Goal: Information Seeking & Learning: Learn about a topic

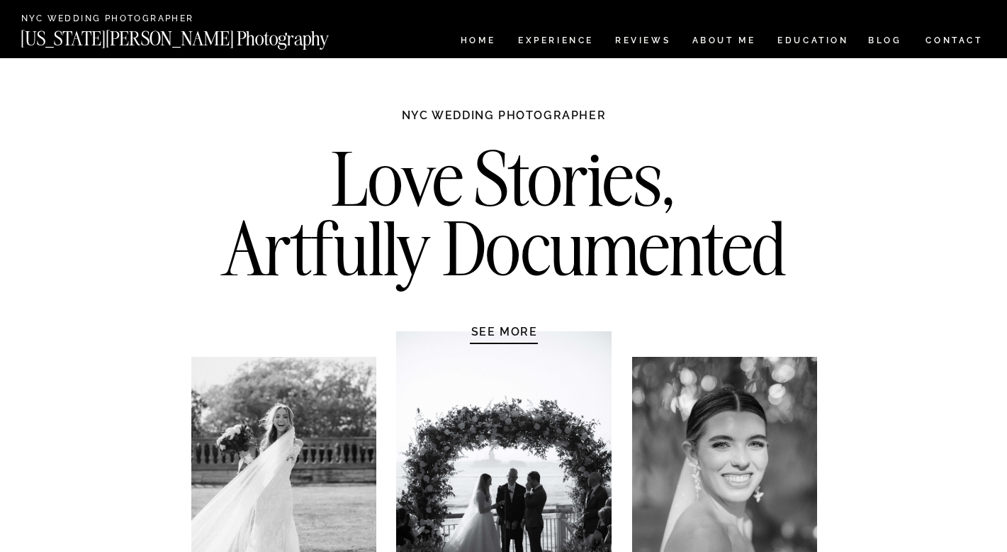
scroll to position [2722, 0]
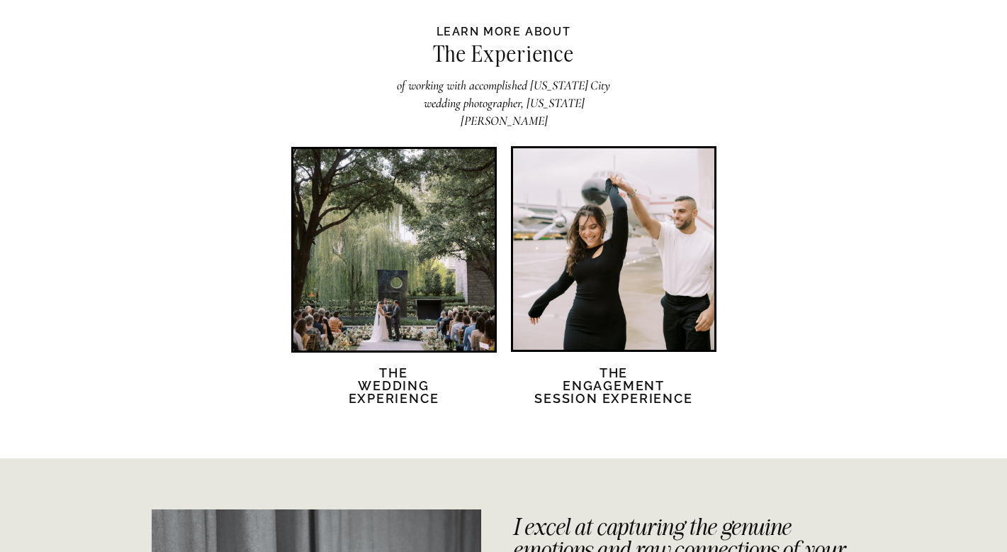
click at [423, 262] on div at bounding box center [394, 249] width 201 height 201
click at [593, 241] on div at bounding box center [613, 248] width 201 height 201
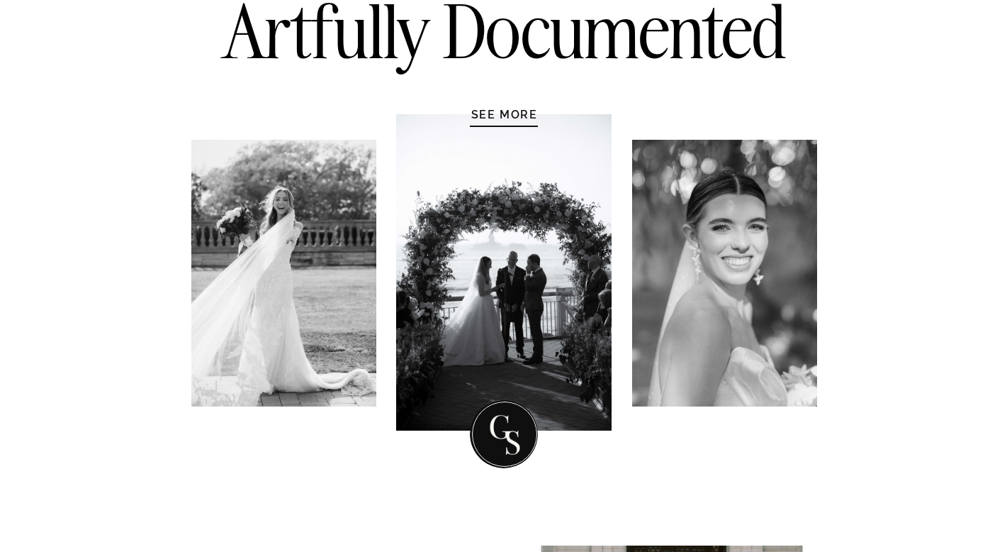
scroll to position [0, 0]
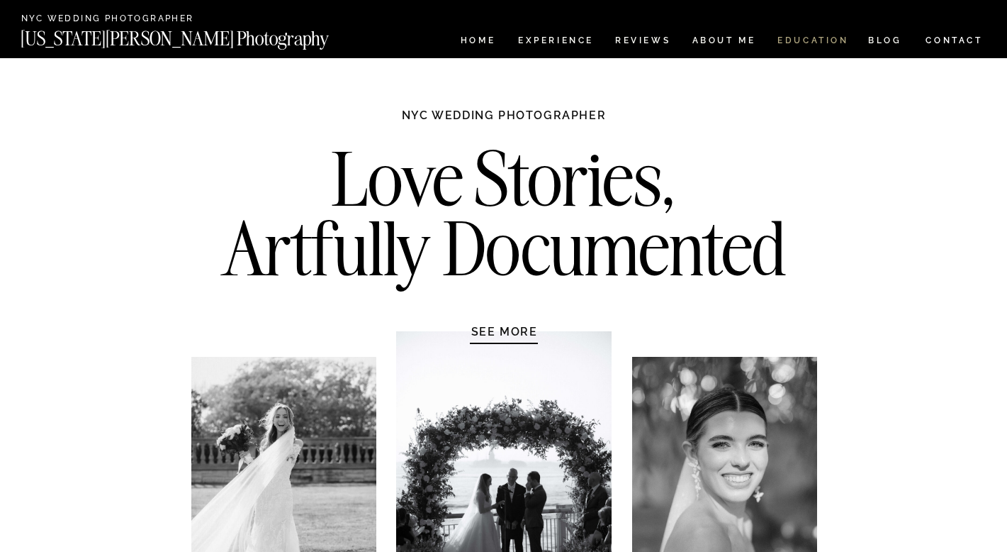
click at [821, 39] on nav "EDUCATION" at bounding box center [813, 42] width 74 height 12
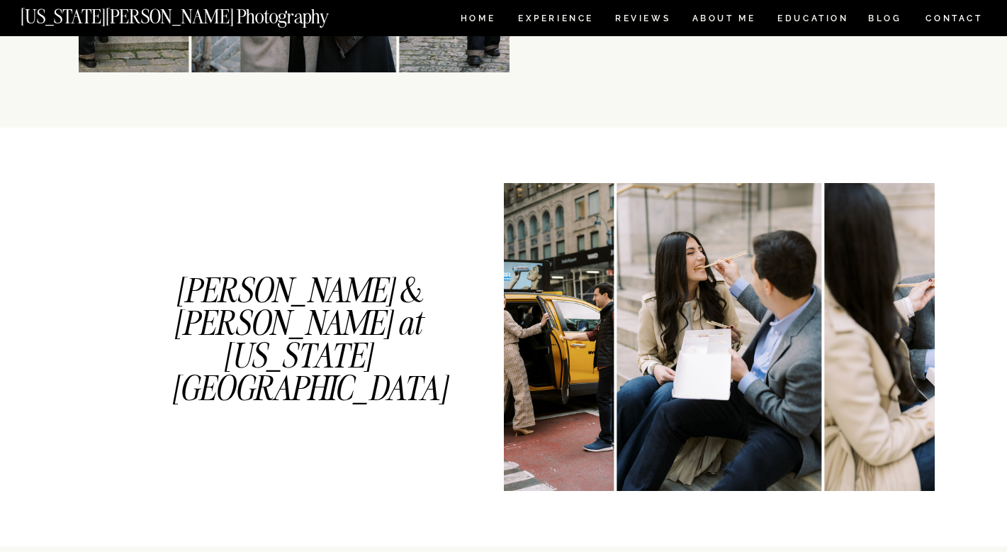
scroll to position [629, 0]
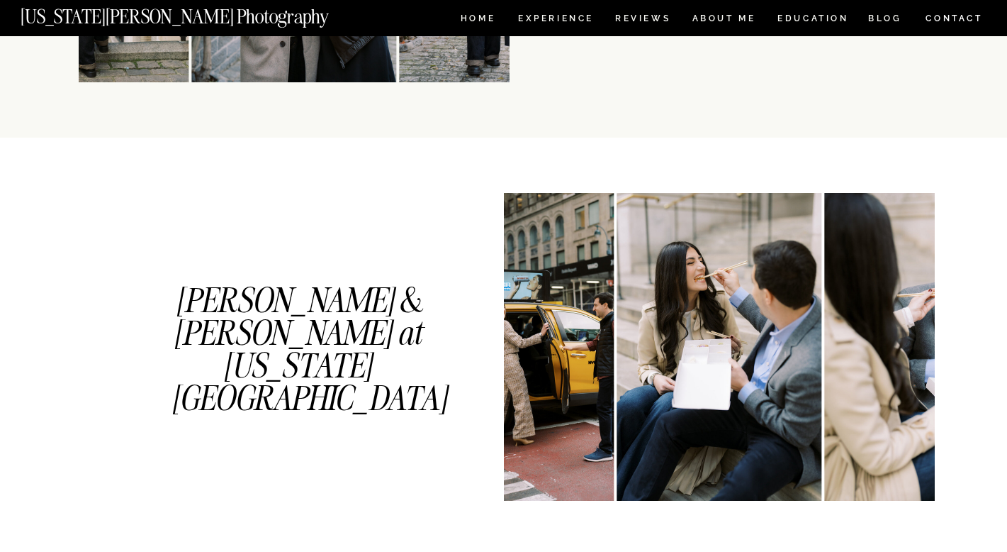
click at [617, 342] on img at bounding box center [719, 347] width 205 height 308
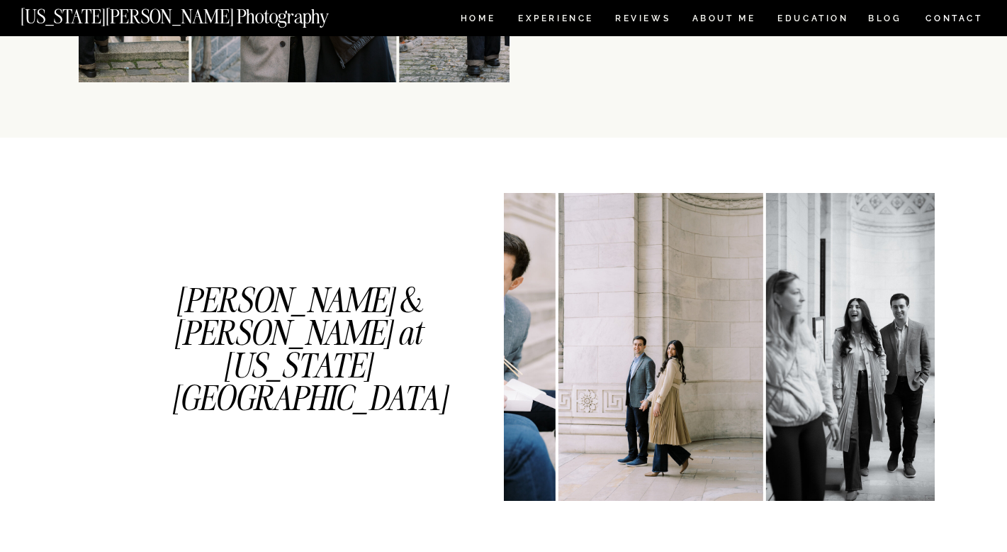
click at [703, 413] on img at bounding box center [661, 347] width 205 height 308
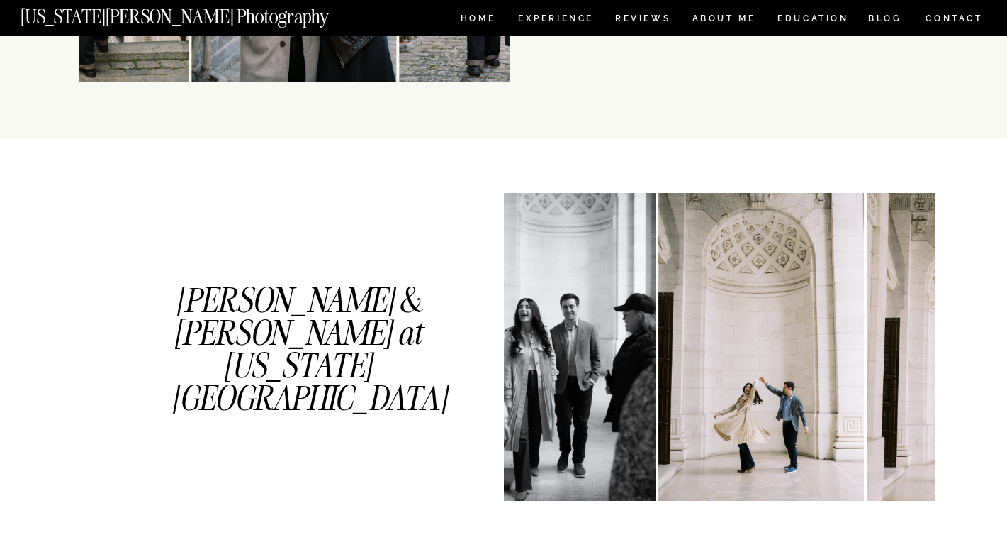
click at [659, 448] on img at bounding box center [761, 347] width 205 height 308
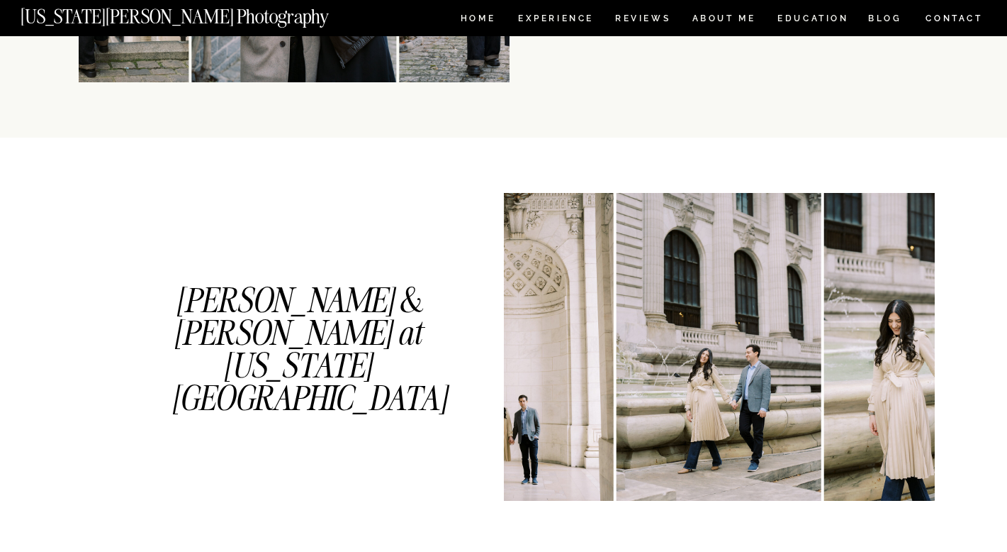
click at [758, 466] on img at bounding box center [719, 347] width 205 height 308
click at [695, 467] on img at bounding box center [719, 347] width 205 height 308
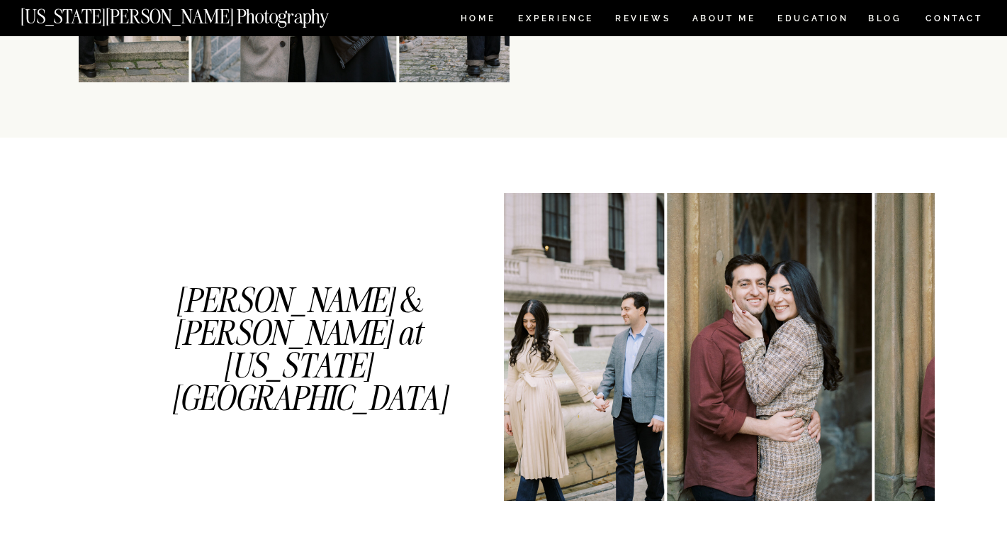
click at [667, 480] on img at bounding box center [769, 347] width 205 height 308
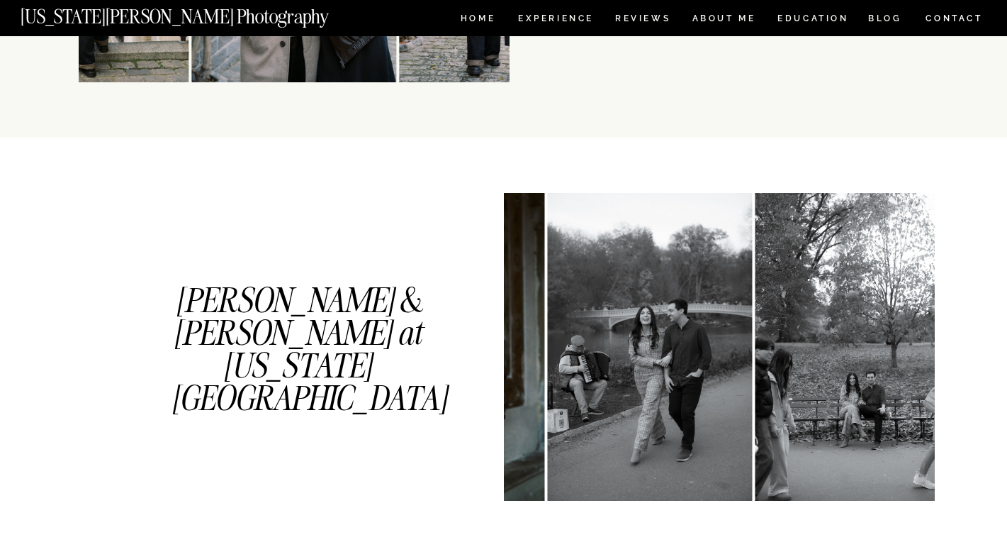
click at [633, 464] on img at bounding box center [650, 347] width 205 height 308
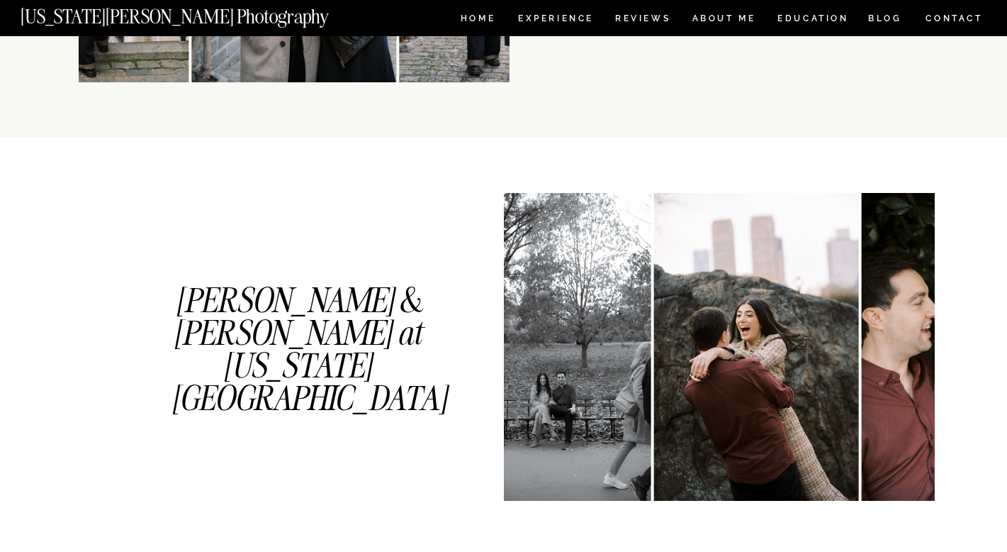
click at [654, 484] on img at bounding box center [756, 347] width 205 height 308
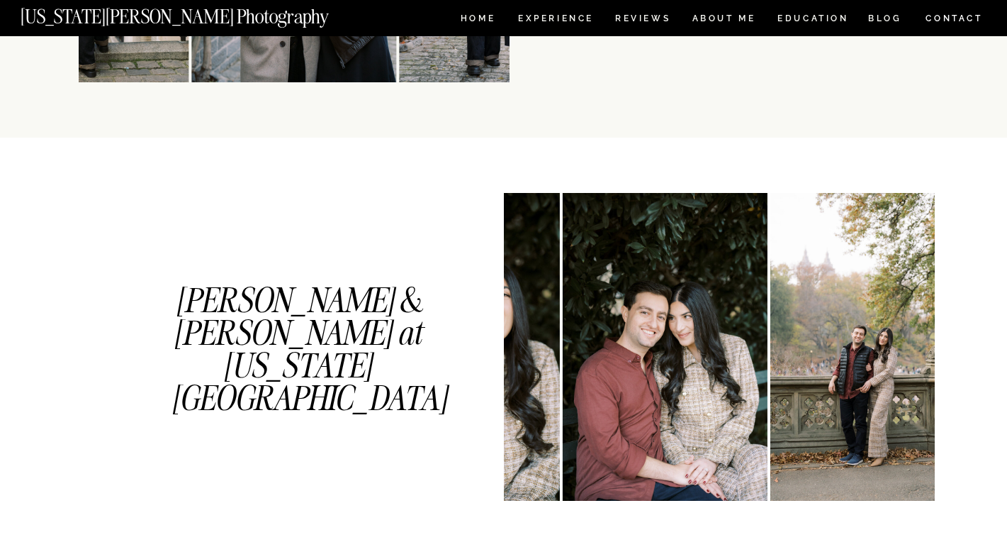
click at [812, 418] on img at bounding box center [873, 347] width 205 height 308
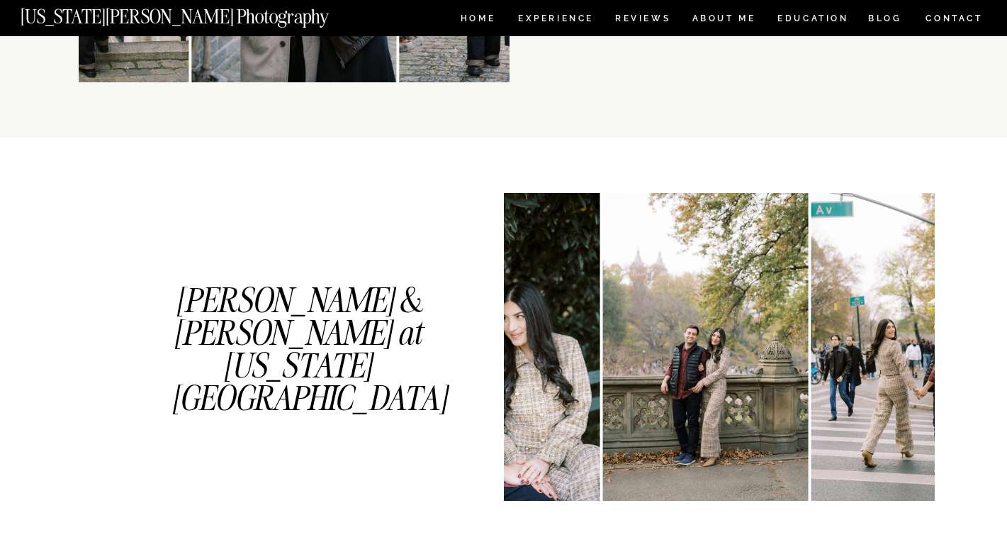
click at [811, 464] on img at bounding box center [913, 347] width 205 height 308
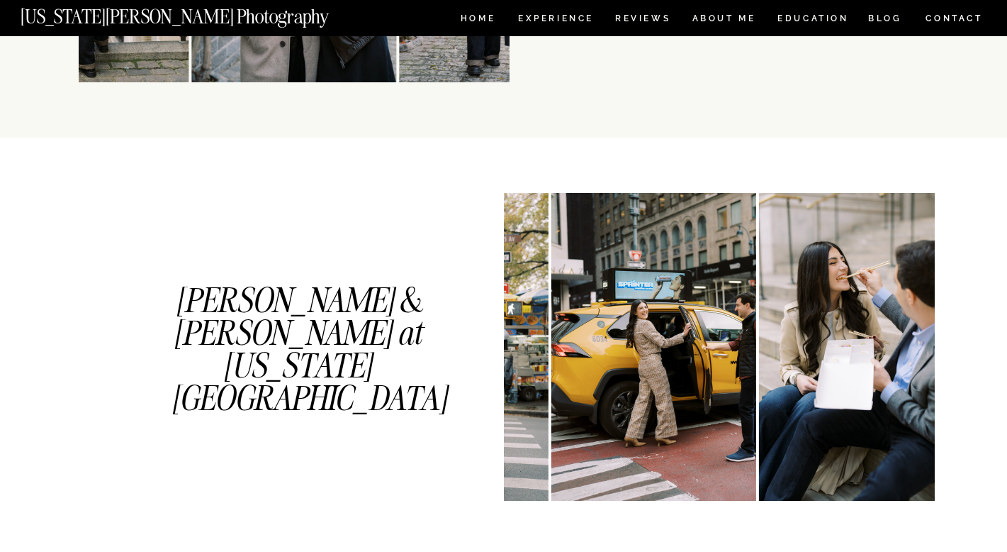
click at [759, 465] on img at bounding box center [861, 347] width 205 height 308
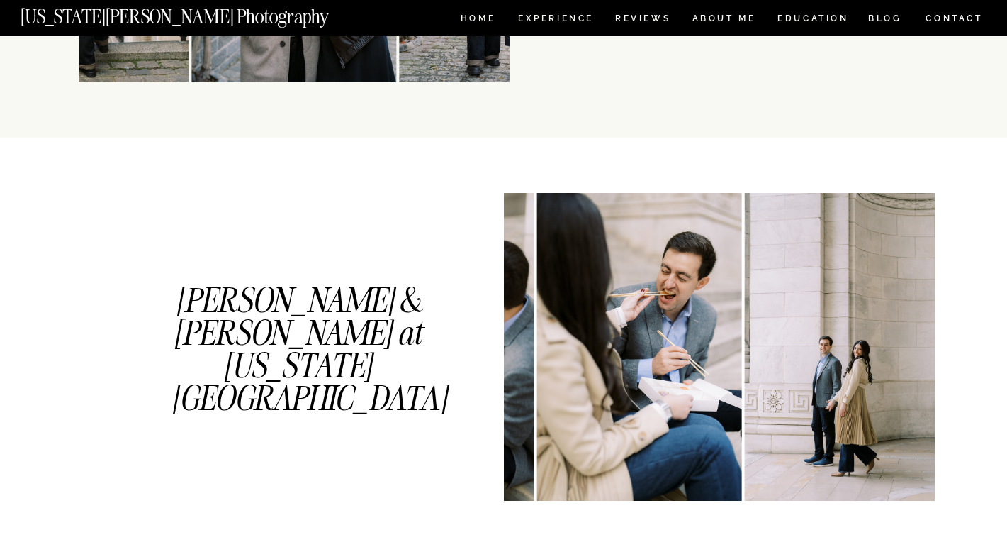
click at [869, 458] on img at bounding box center [847, 347] width 205 height 308
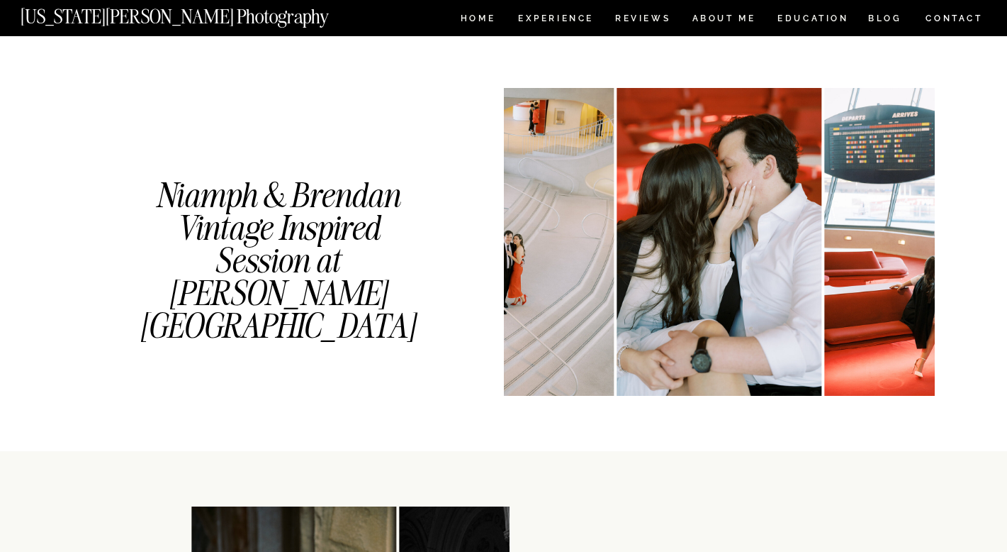
scroll to position [1555, 0]
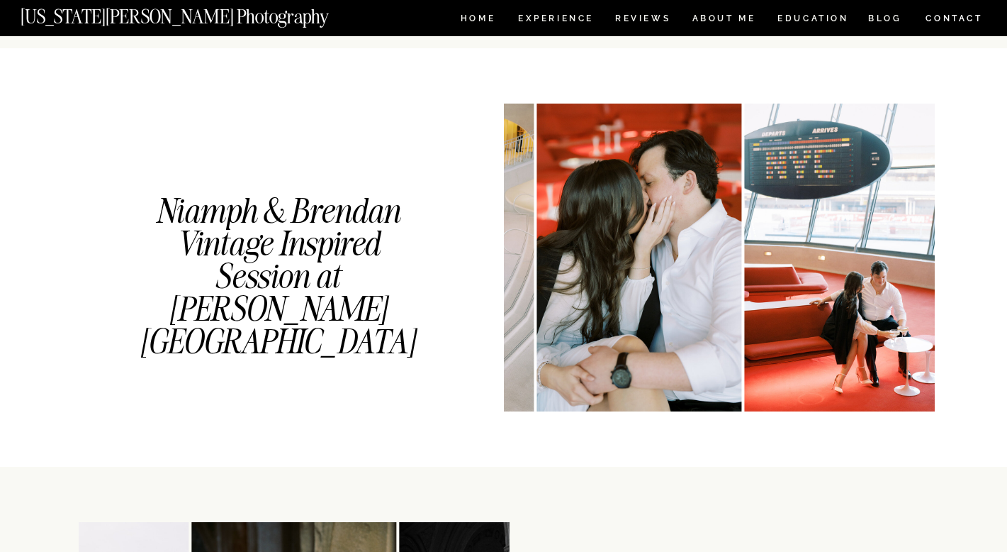
click at [544, 304] on img at bounding box center [639, 258] width 205 height 308
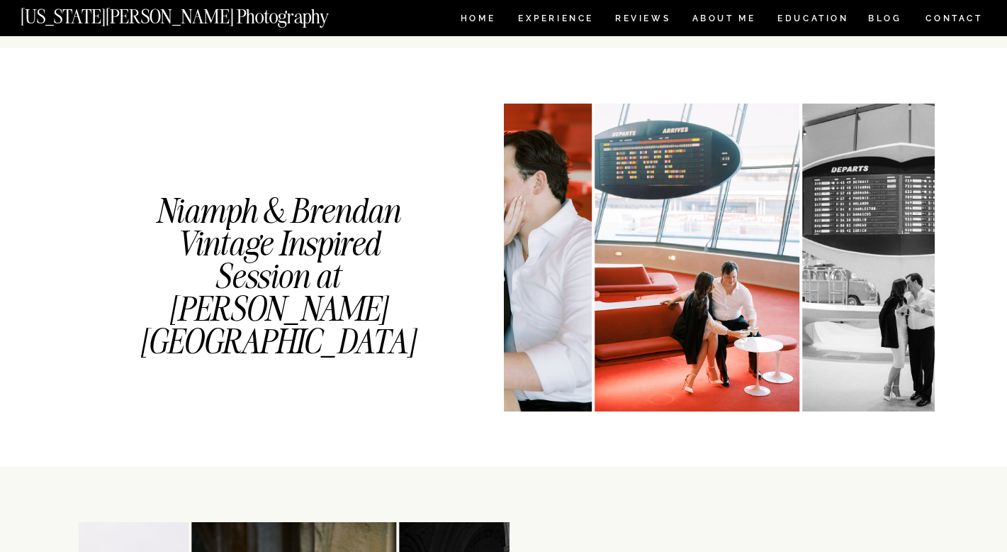
click at [907, 319] on img at bounding box center [905, 258] width 205 height 308
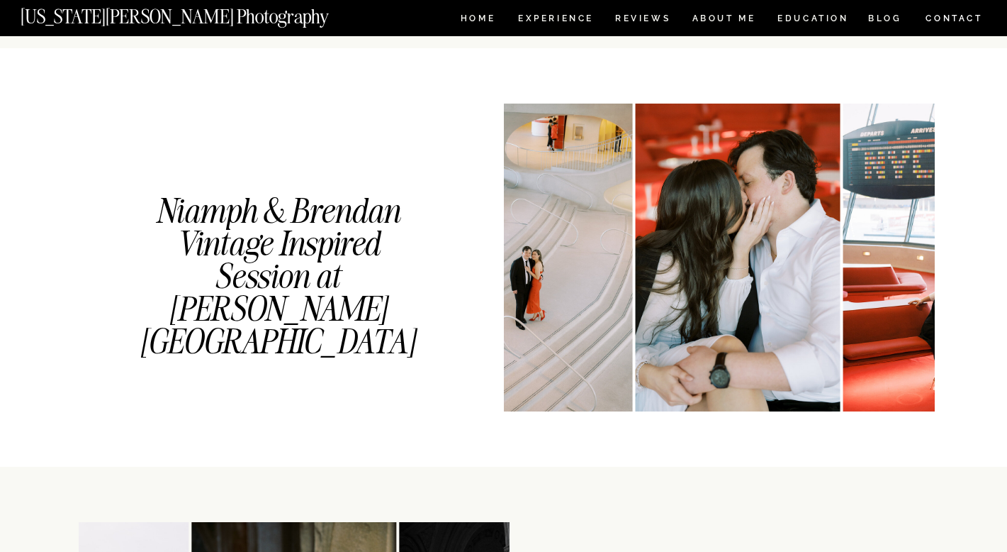
click at [917, 311] on img at bounding box center [945, 258] width 205 height 308
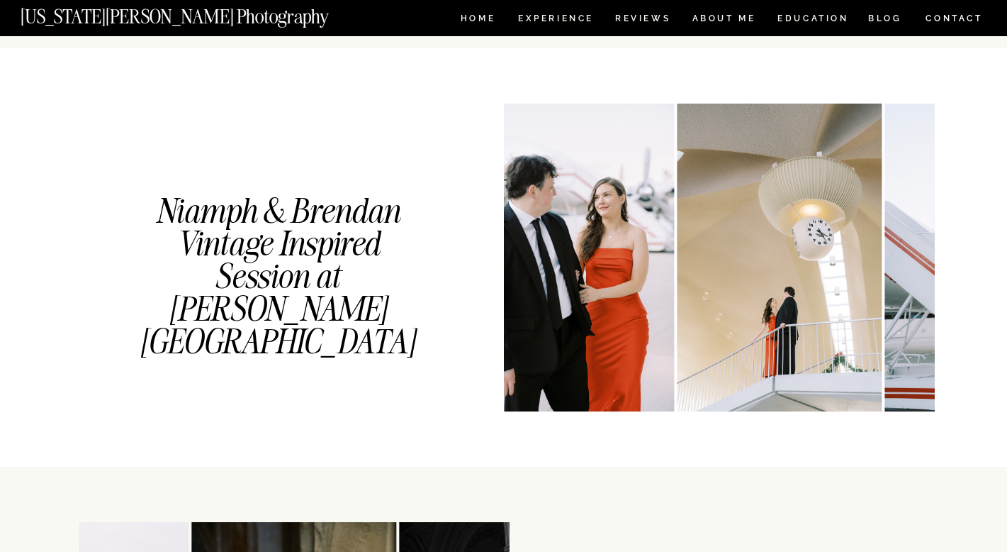
click at [898, 326] on img at bounding box center [987, 258] width 205 height 308
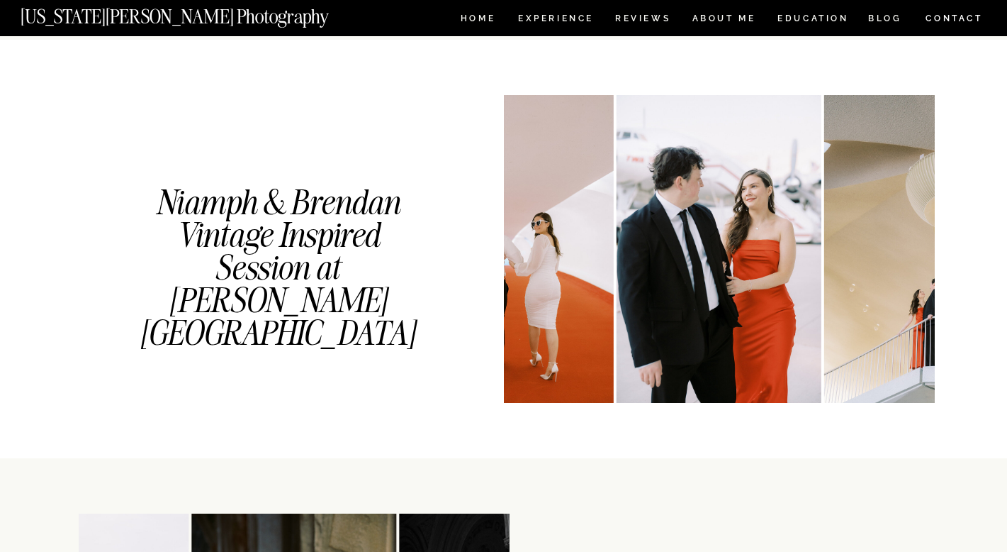
scroll to position [1563, 0]
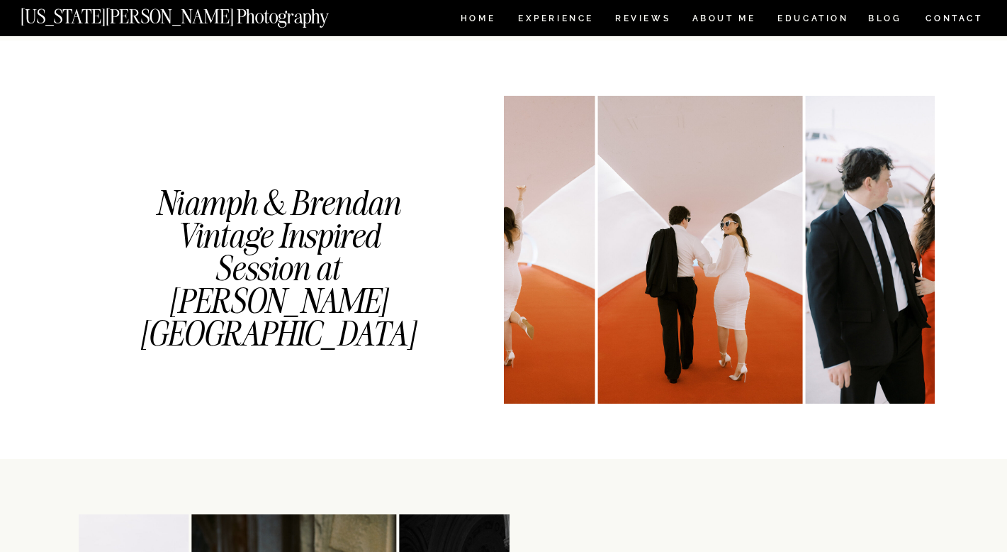
click at [791, 345] on img at bounding box center [700, 250] width 205 height 308
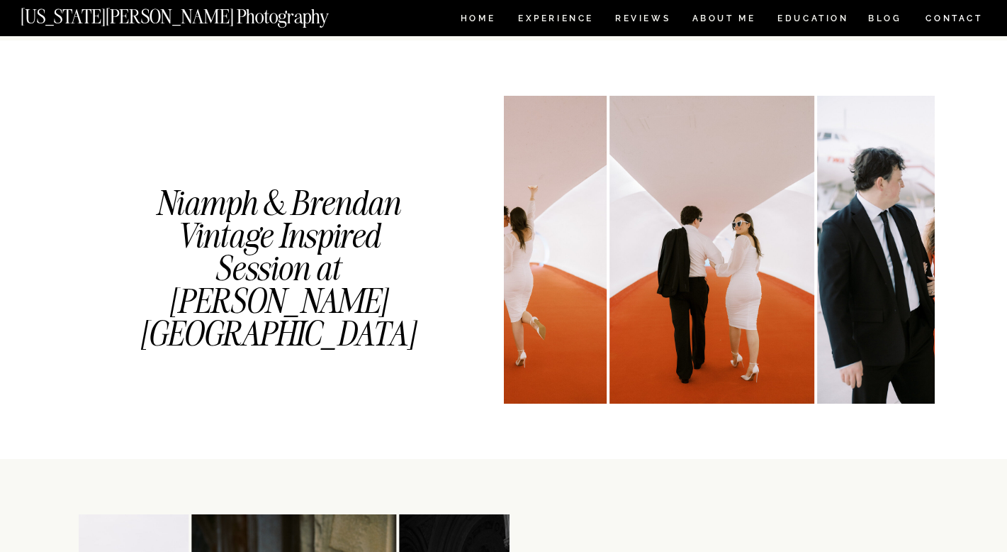
click at [913, 322] on img at bounding box center [919, 250] width 205 height 308
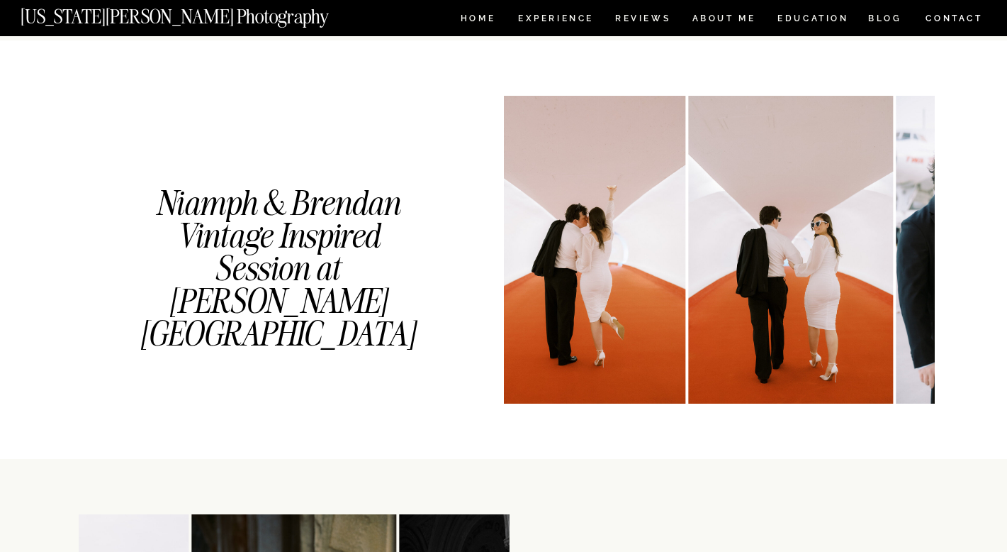
click at [893, 284] on img at bounding box center [790, 250] width 205 height 308
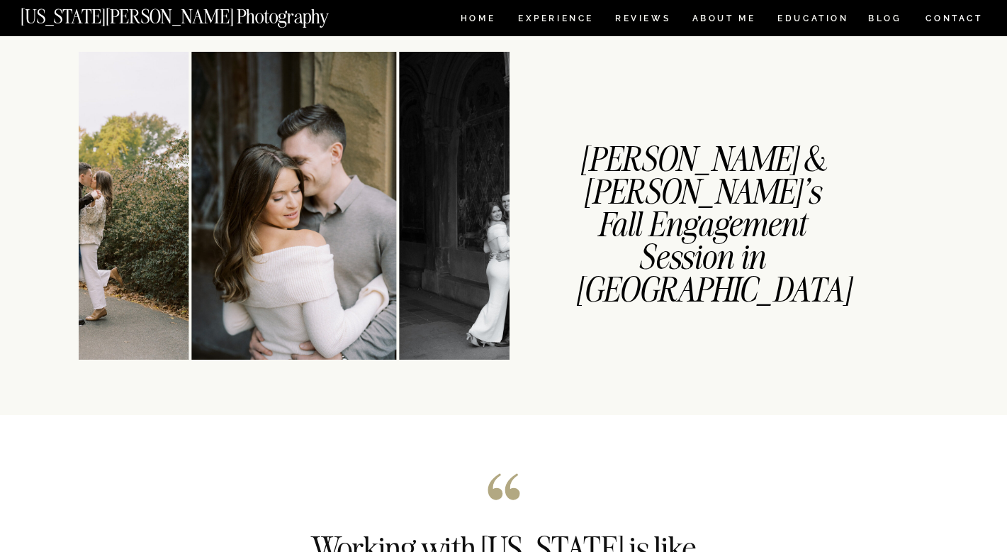
scroll to position [1997, 0]
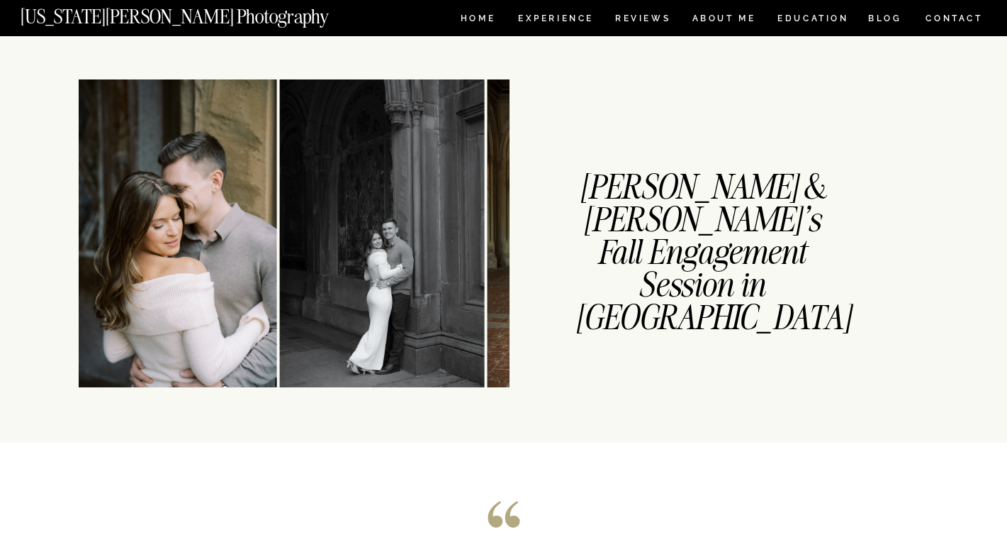
click at [279, 294] on img at bounding box center [381, 233] width 205 height 308
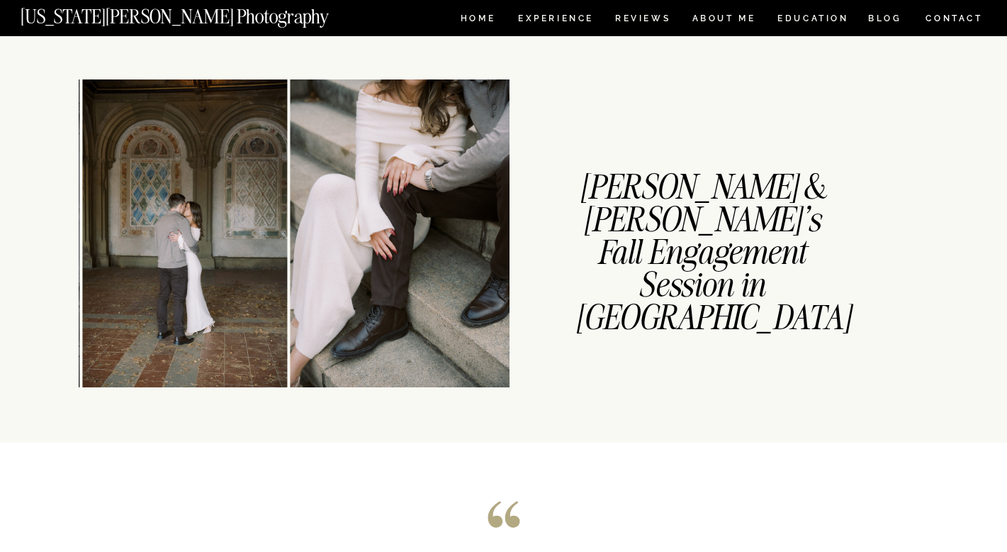
click at [322, 287] on img at bounding box center [401, 233] width 220 height 308
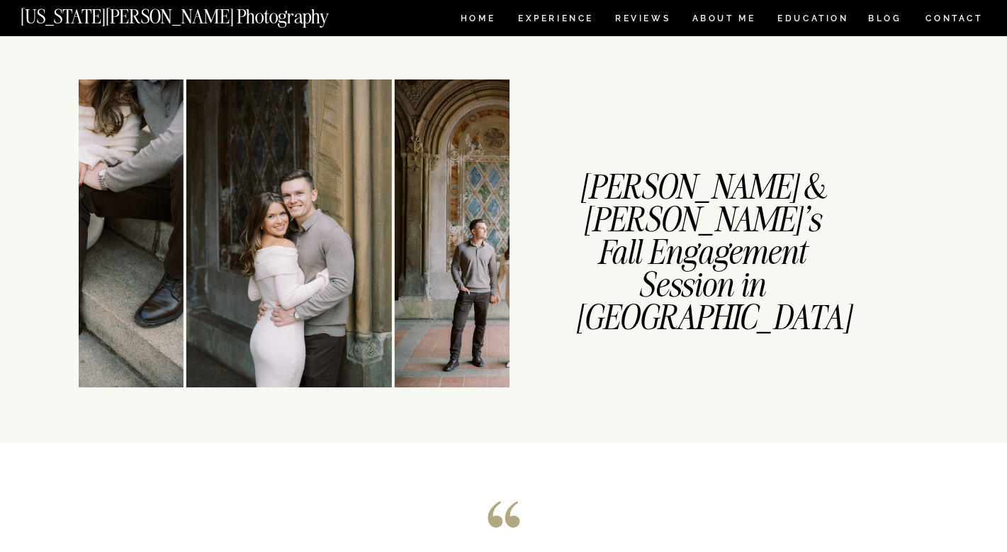
click at [282, 299] on img at bounding box center [288, 233] width 205 height 308
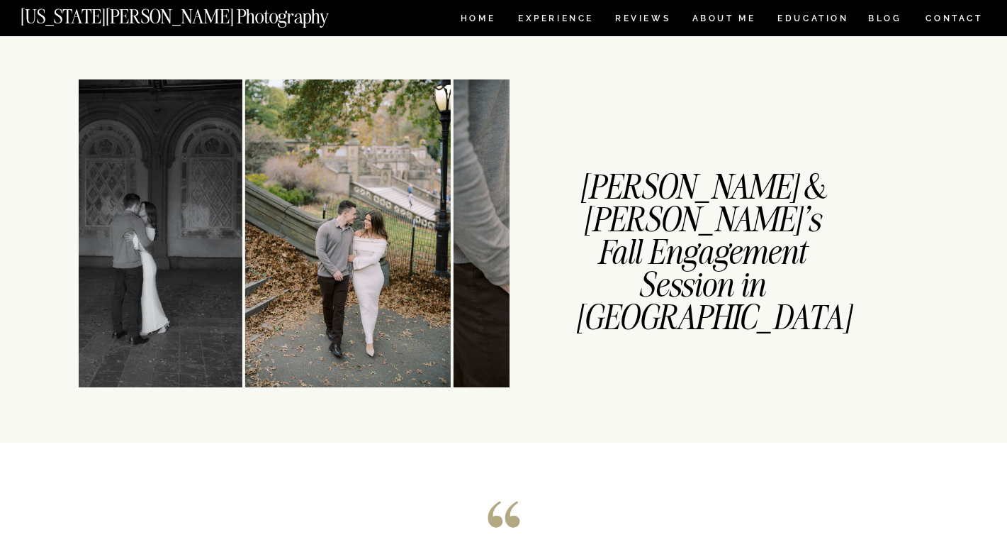
click at [187, 311] on img at bounding box center [140, 233] width 205 height 308
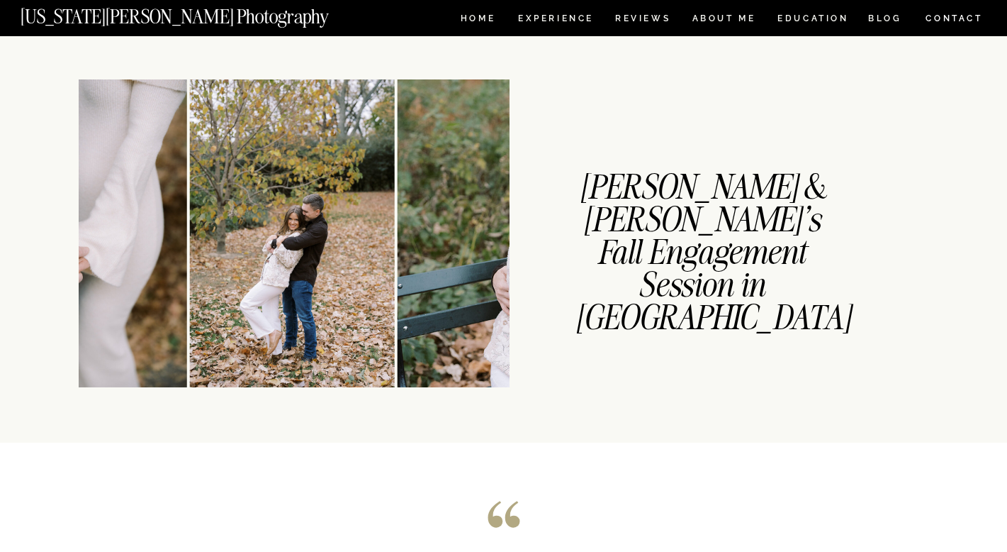
click at [74, 332] on div "CONTACT BLOG REVIEWS ABOUT ME Experience EDUCATION HOME Georgia Sheridan Photog…" at bounding box center [503, 326] width 1007 height 4647
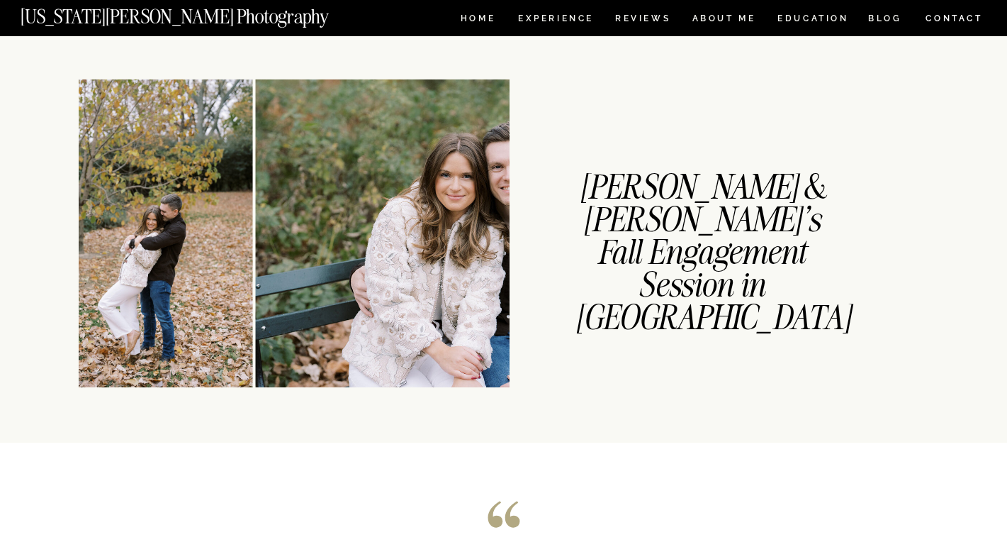
click at [163, 281] on img at bounding box center [150, 233] width 205 height 308
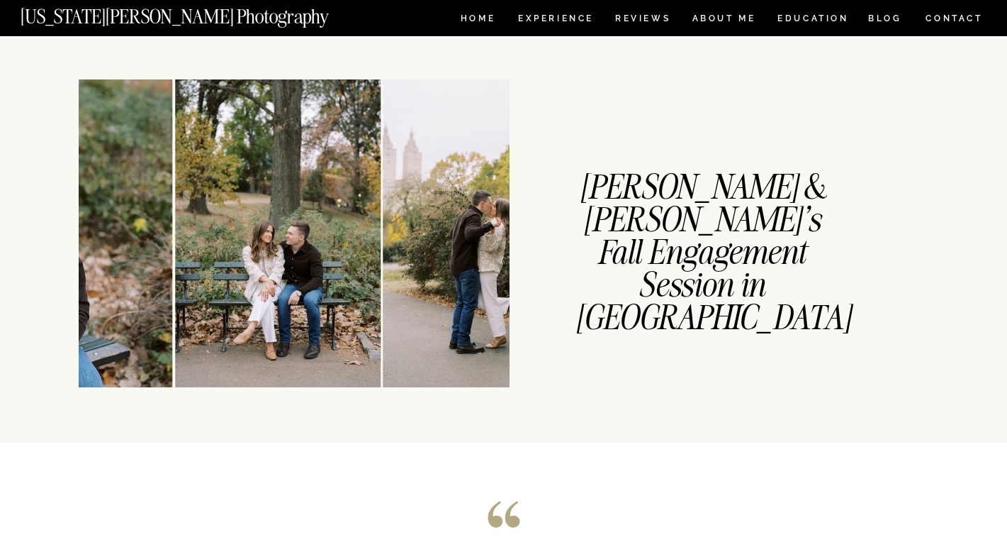
click at [178, 306] on img at bounding box center [277, 233] width 205 height 308
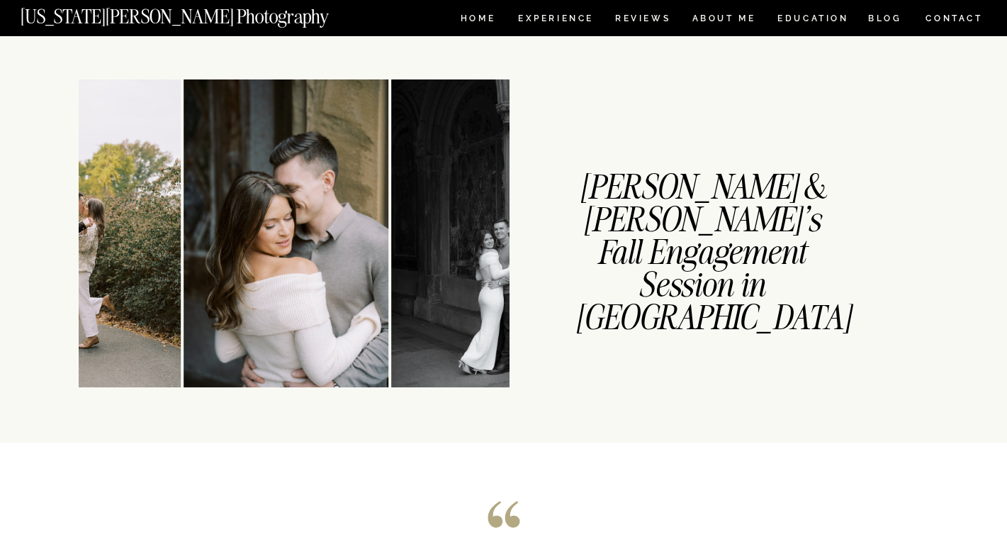
click at [391, 286] on img at bounding box center [493, 233] width 205 height 308
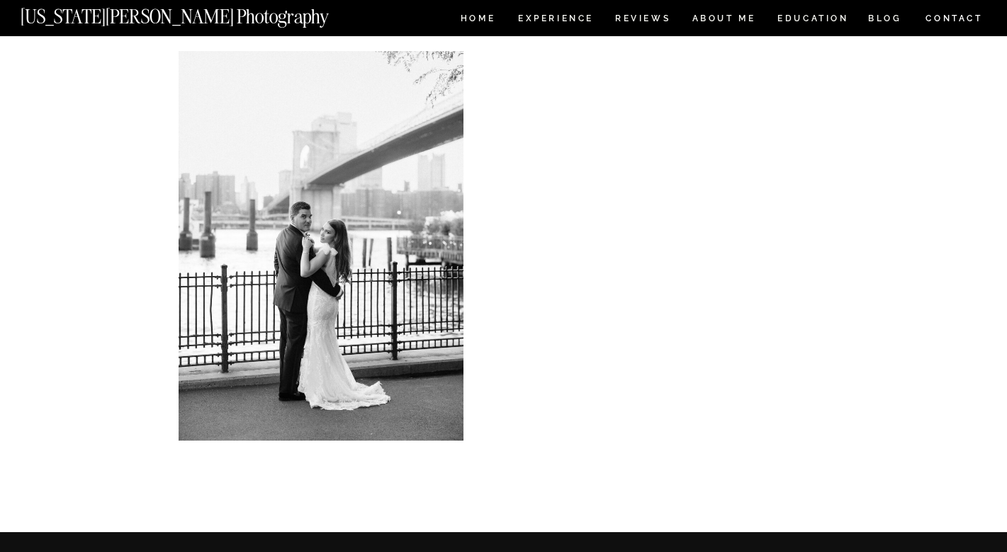
scroll to position [3871, 0]
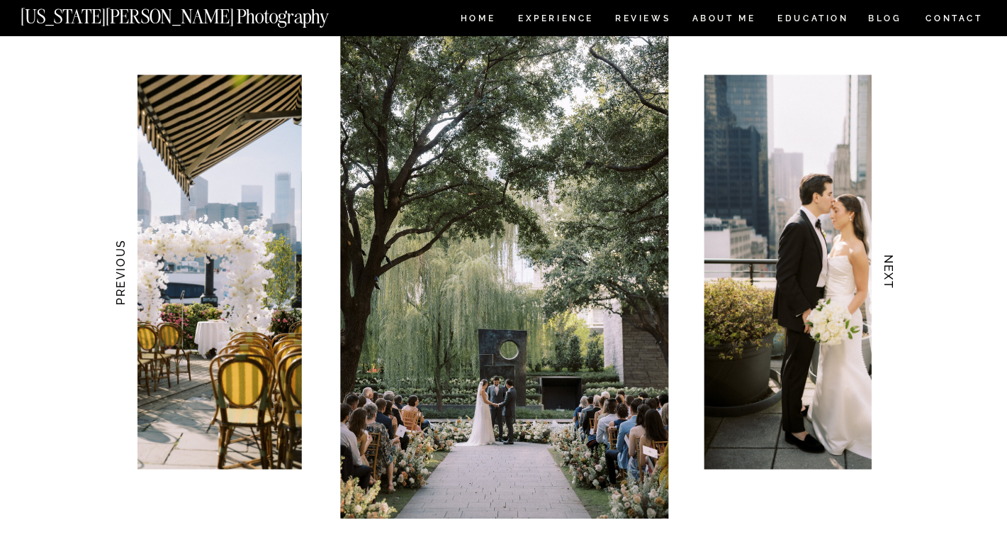
scroll to position [1374, 0]
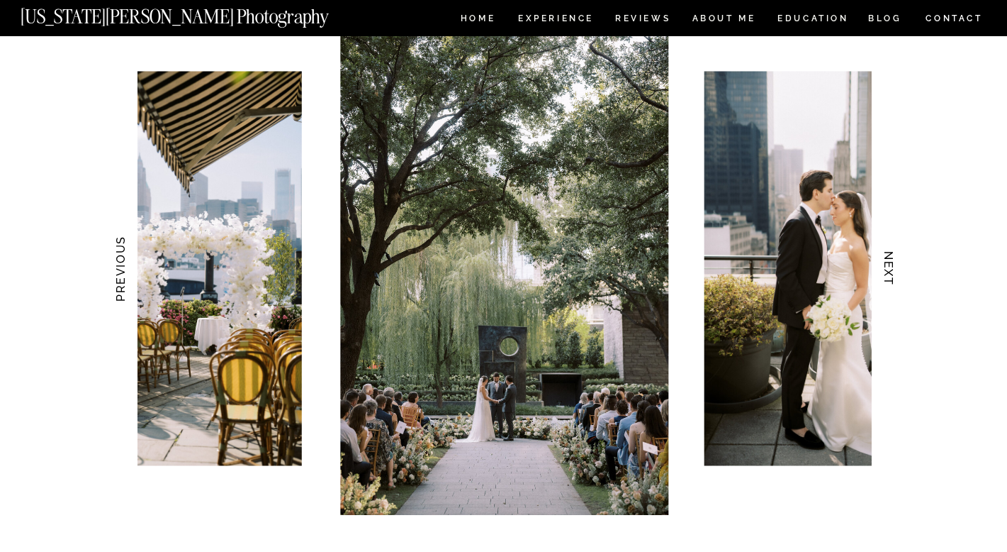
click at [889, 271] on h3 "NEXT" at bounding box center [888, 268] width 15 height 89
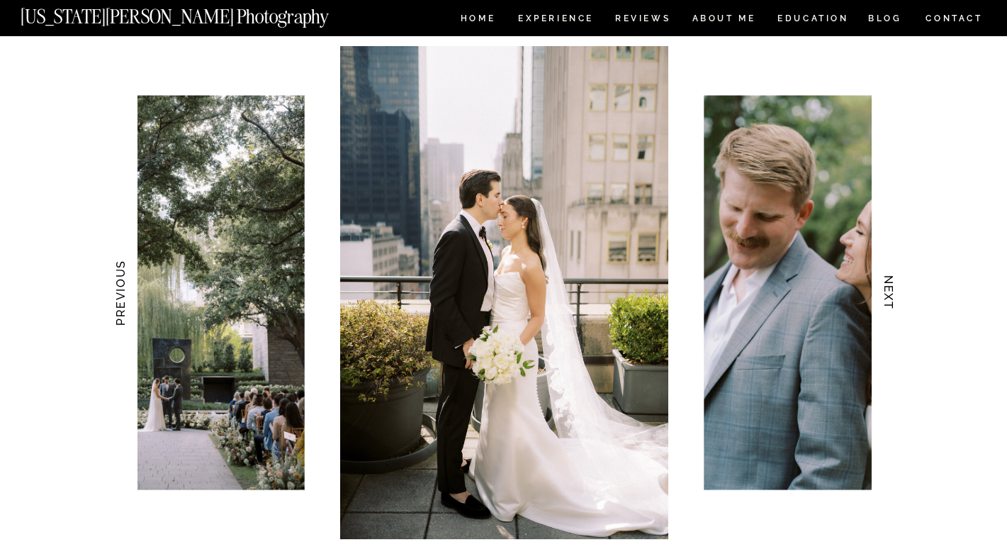
scroll to position [1348, 0]
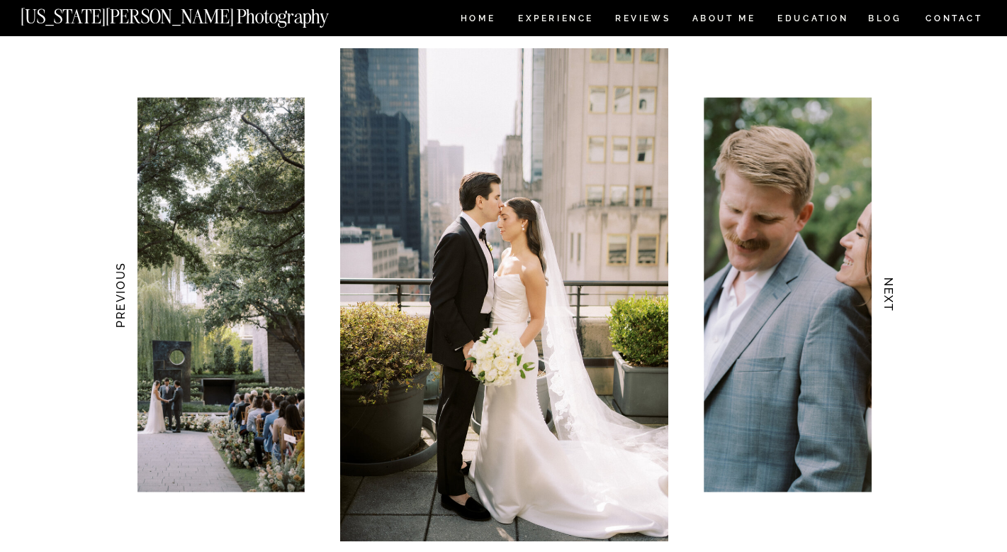
click at [884, 303] on h3 "NEXT" at bounding box center [888, 294] width 15 height 89
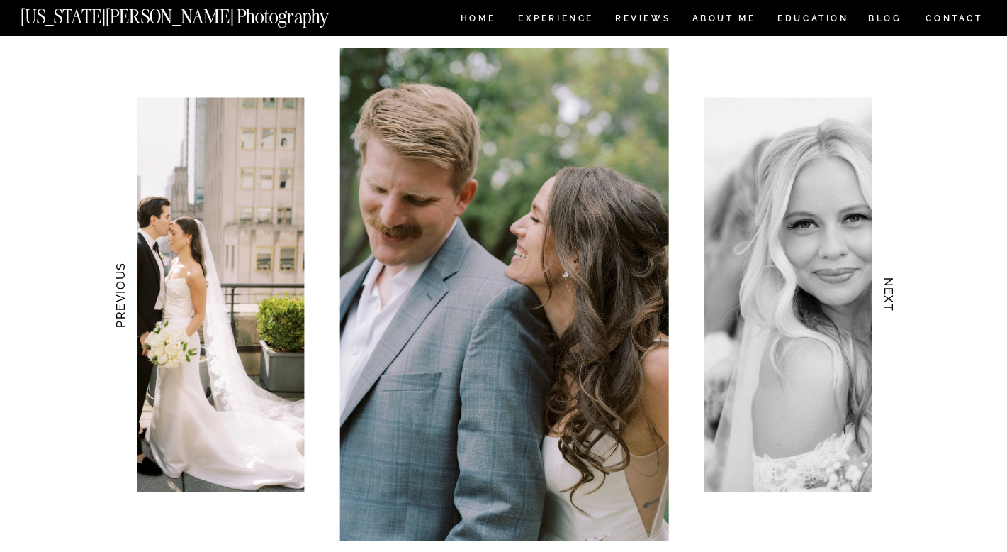
click at [884, 303] on h3 "NEXT" at bounding box center [888, 294] width 15 height 89
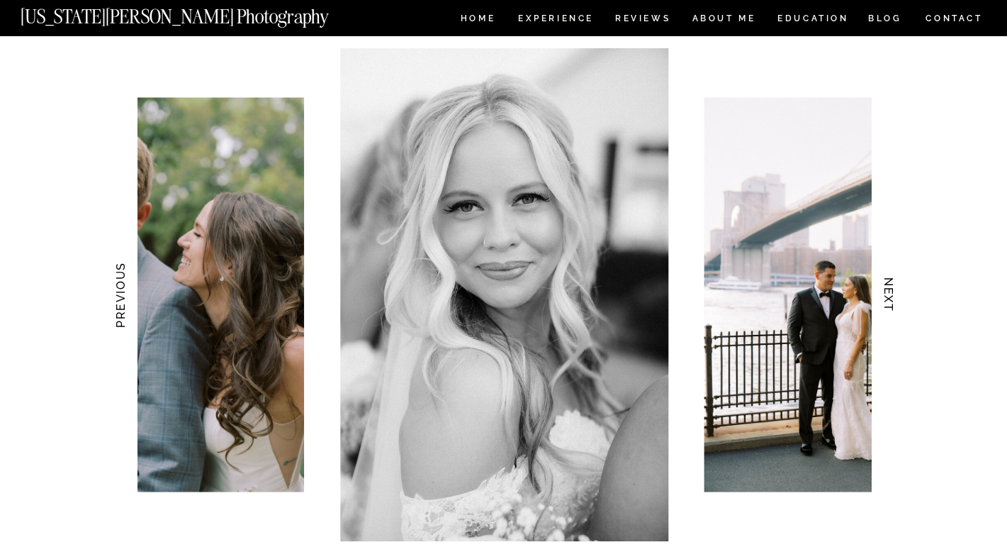
click at [884, 303] on h3 "NEXT" at bounding box center [888, 294] width 15 height 89
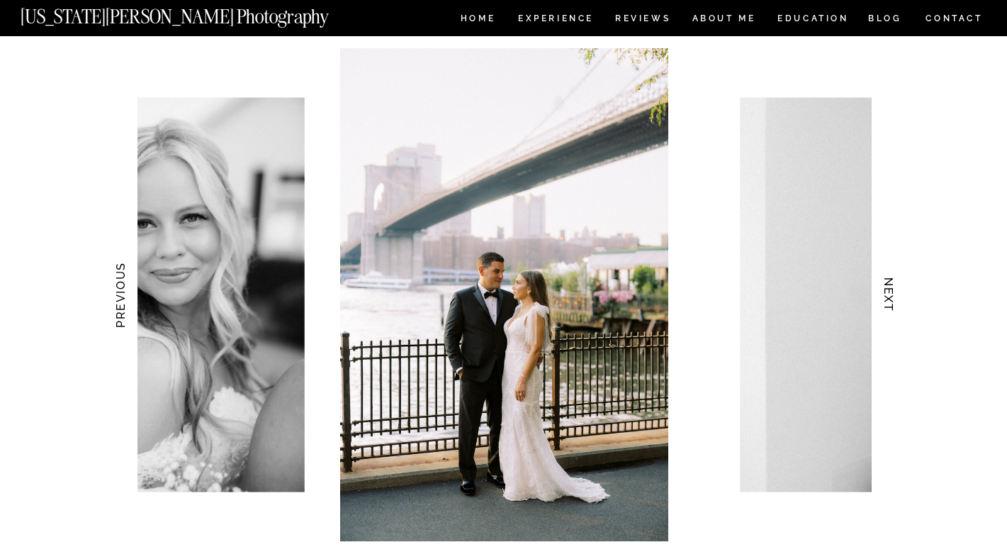
click at [884, 303] on h3 "NEXT" at bounding box center [888, 294] width 15 height 89
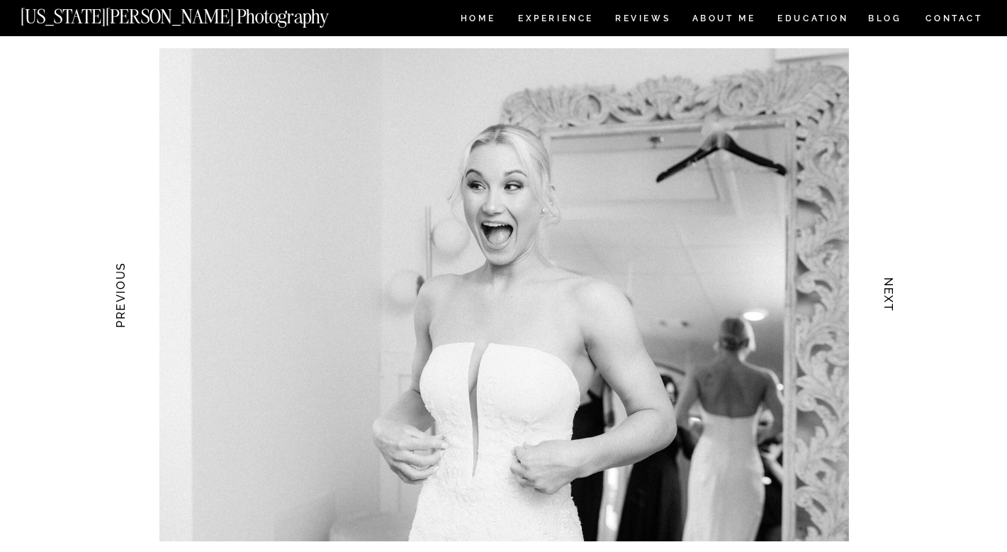
click at [884, 303] on h3 "NEXT" at bounding box center [888, 294] width 15 height 89
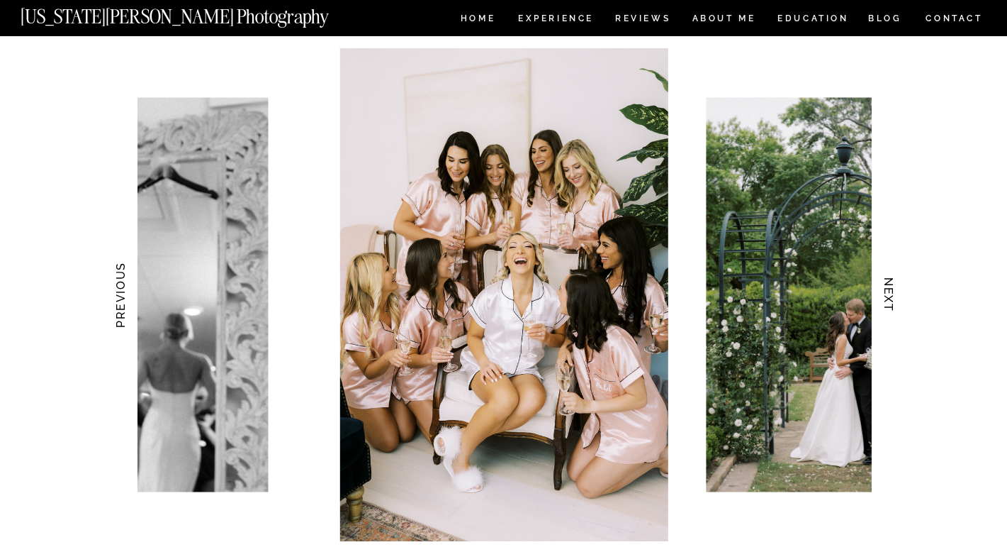
click at [884, 303] on h3 "NEXT" at bounding box center [888, 294] width 15 height 89
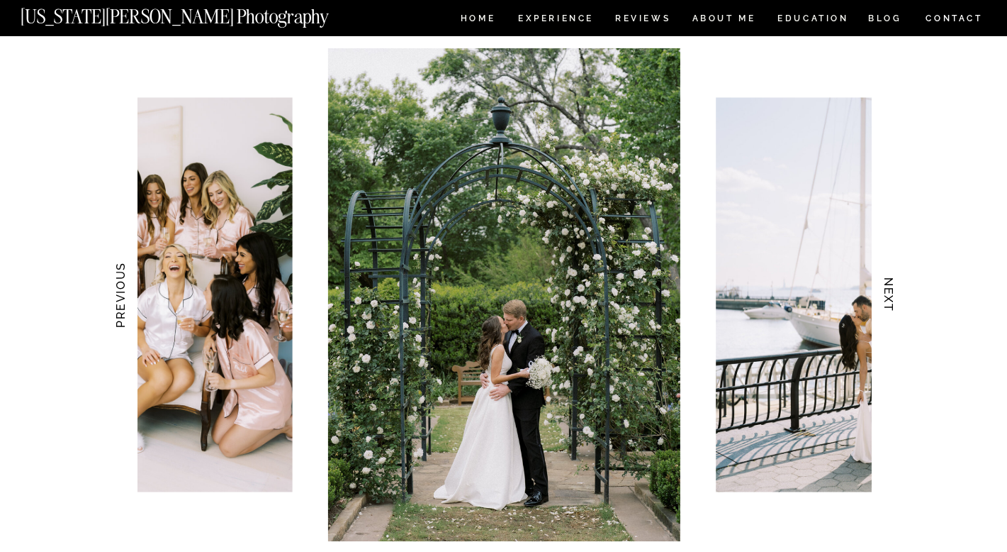
click at [884, 303] on h3 "NEXT" at bounding box center [888, 294] width 15 height 89
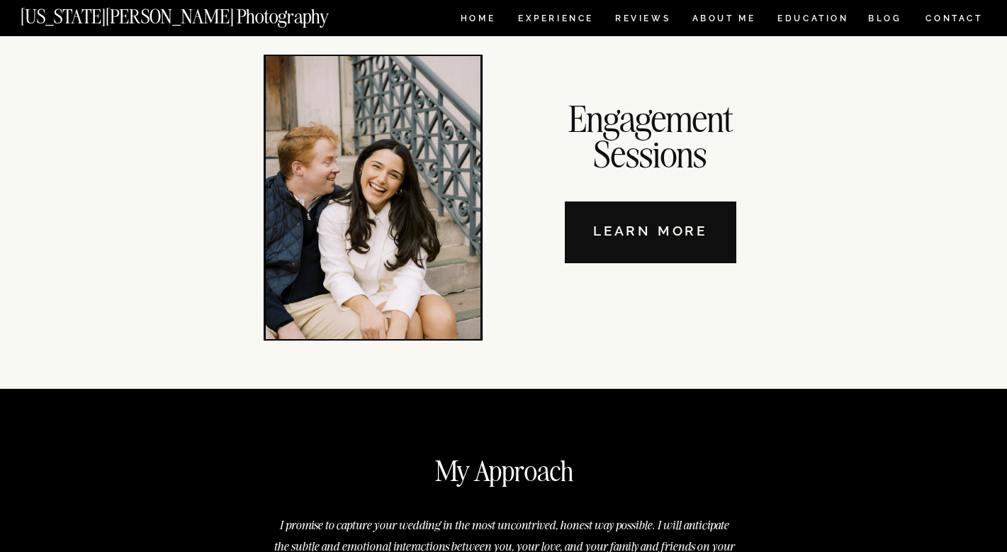
scroll to position [4727, 0]
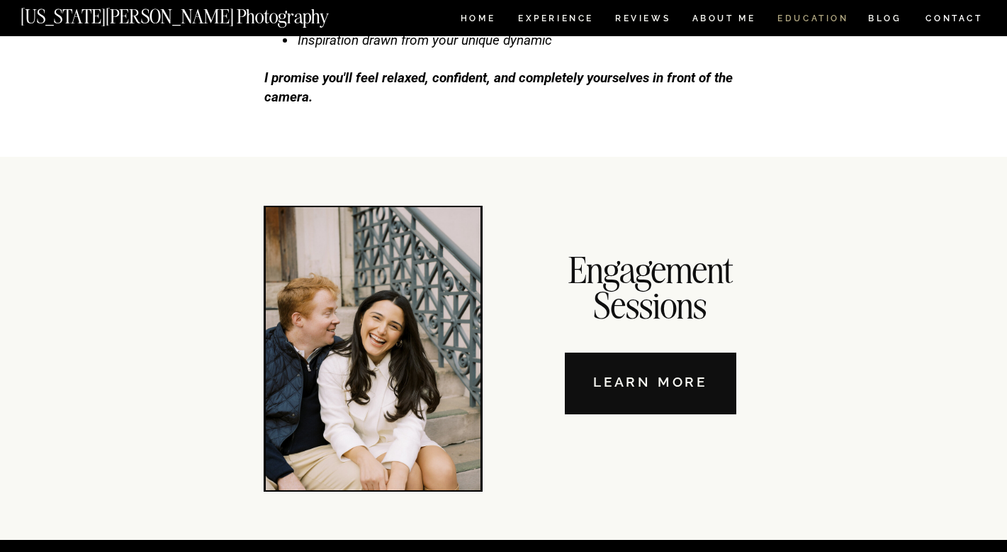
click at [802, 18] on nav "EDUCATION" at bounding box center [813, 20] width 74 height 12
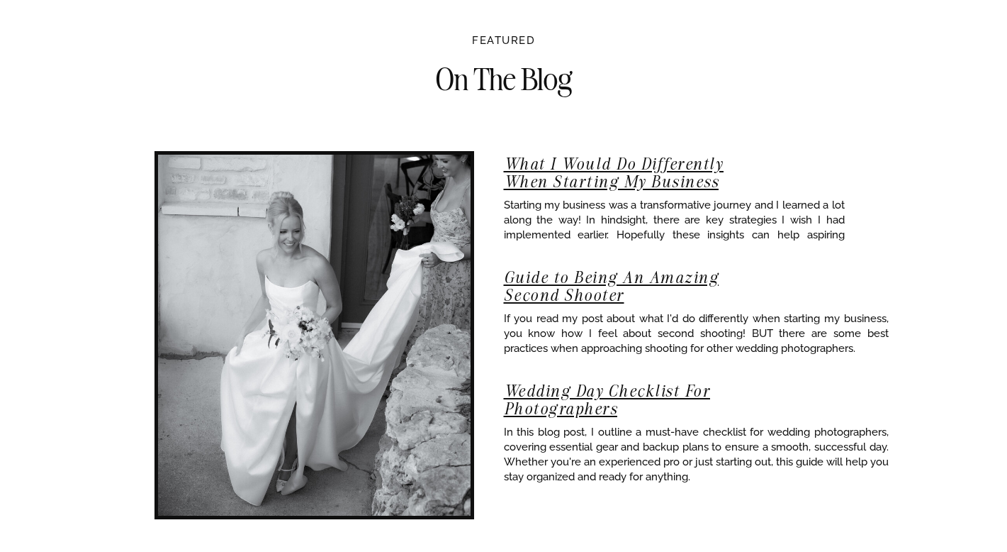
scroll to position [2213, 0]
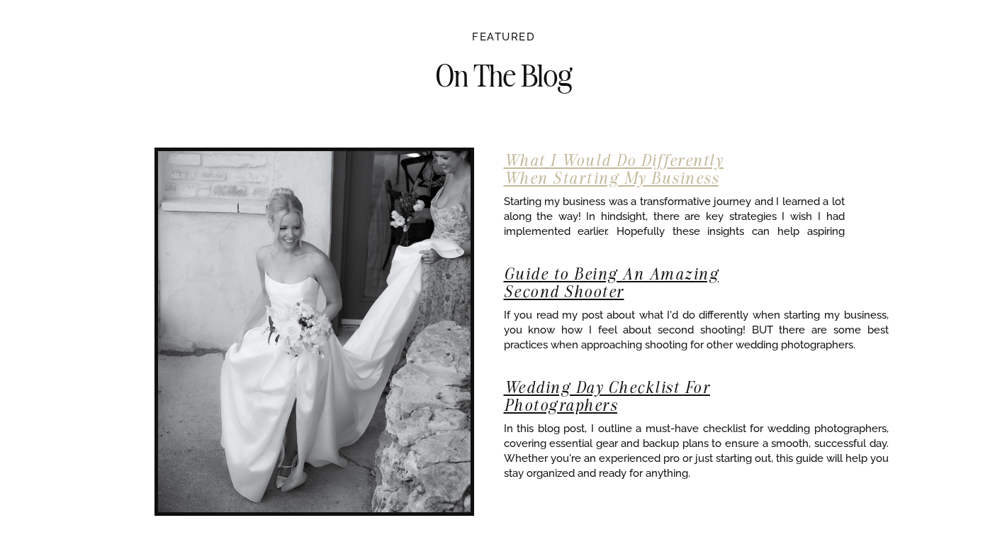
click at [671, 161] on link "What I Would Do Differently When Starting My Business" at bounding box center [614, 169] width 220 height 38
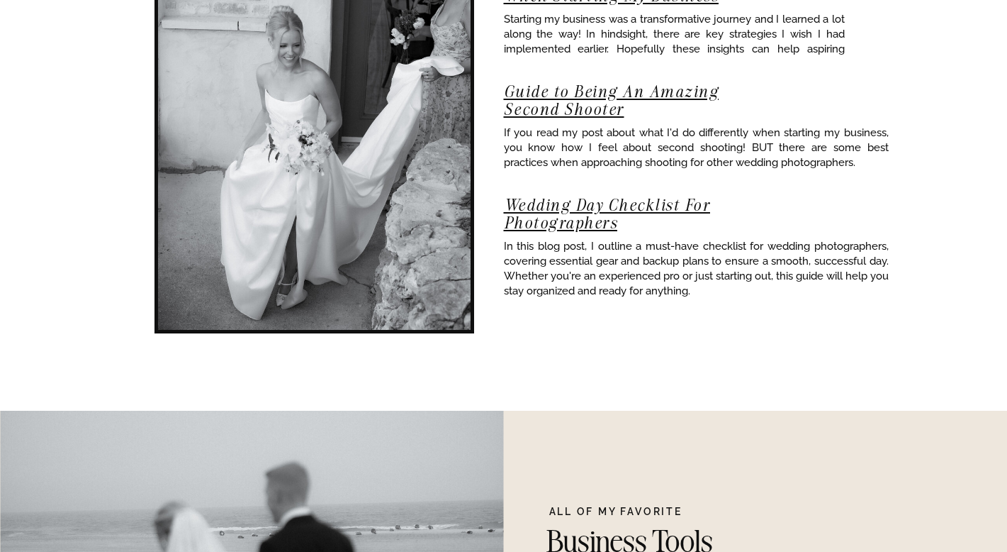
scroll to position [2391, 0]
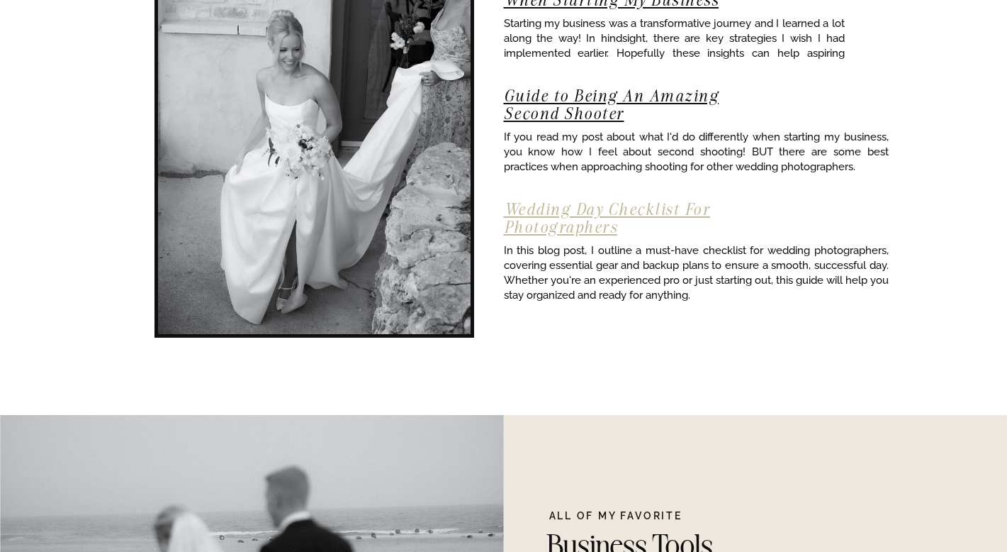
click at [569, 230] on link "Wedding Day Checklist For Photographers" at bounding box center [607, 218] width 207 height 38
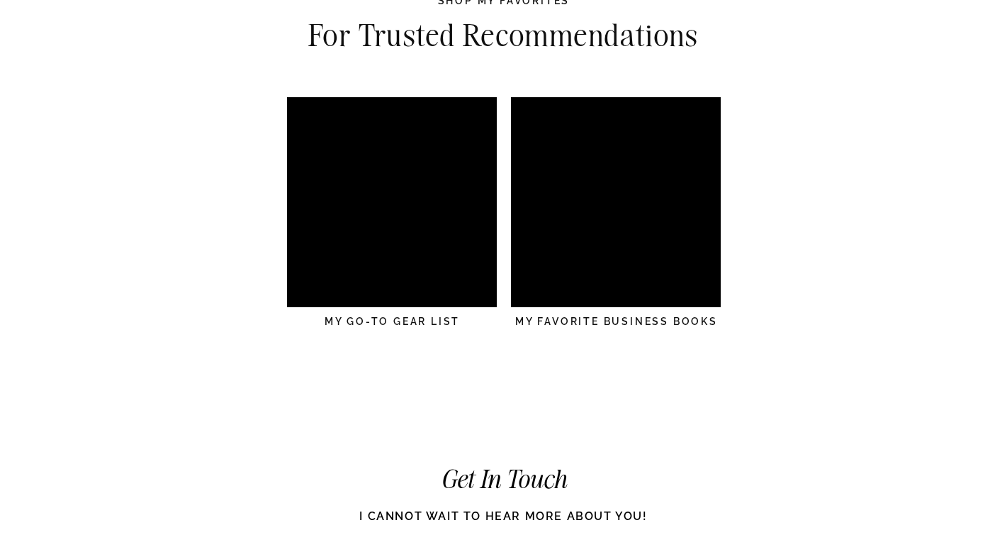
scroll to position [4255, 0]
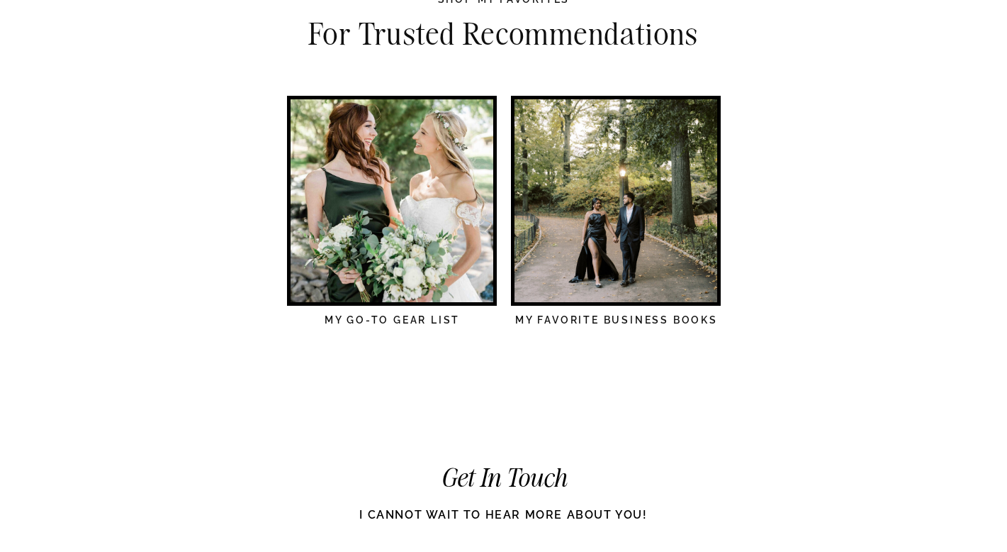
click at [427, 220] on div at bounding box center [392, 200] width 203 height 203
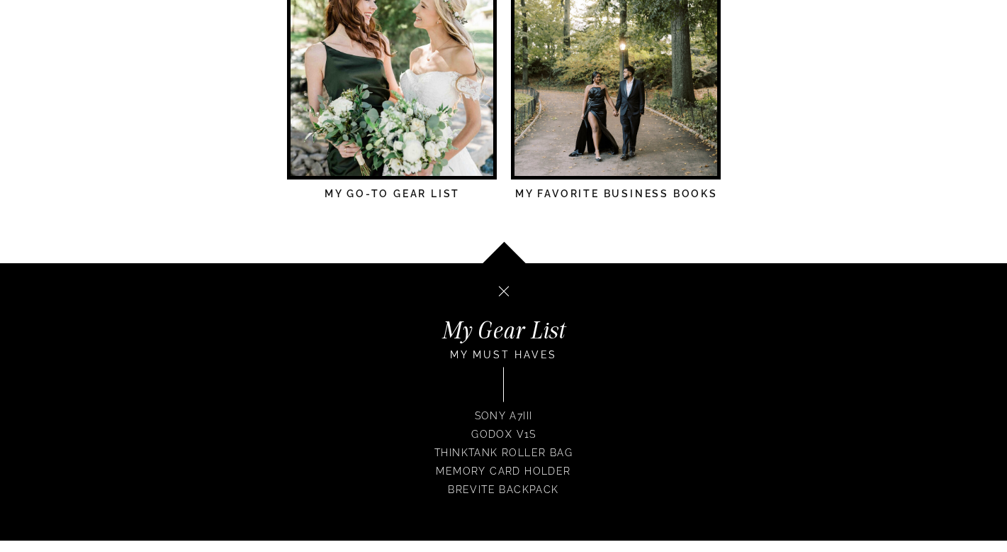
scroll to position [4377, 0]
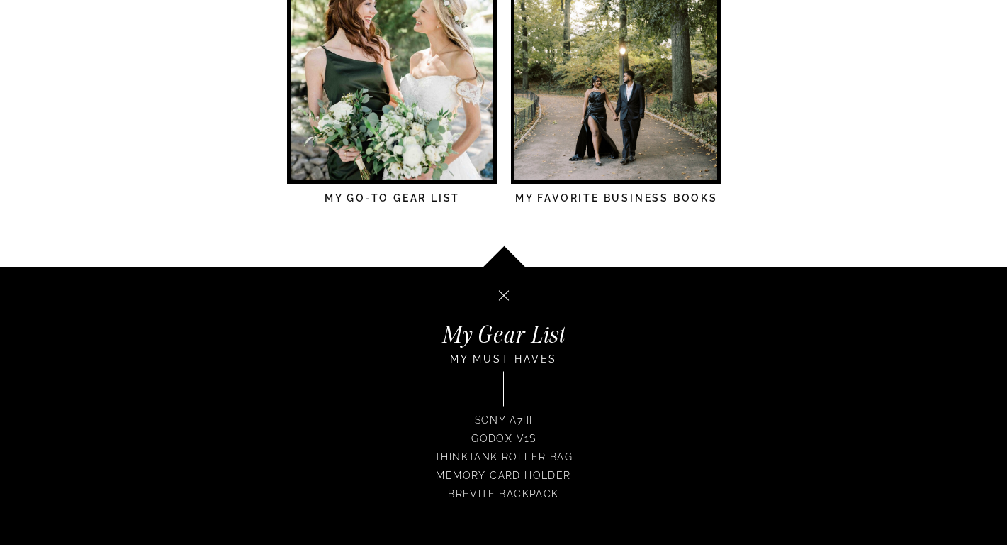
click at [645, 91] on div at bounding box center [616, 78] width 203 height 203
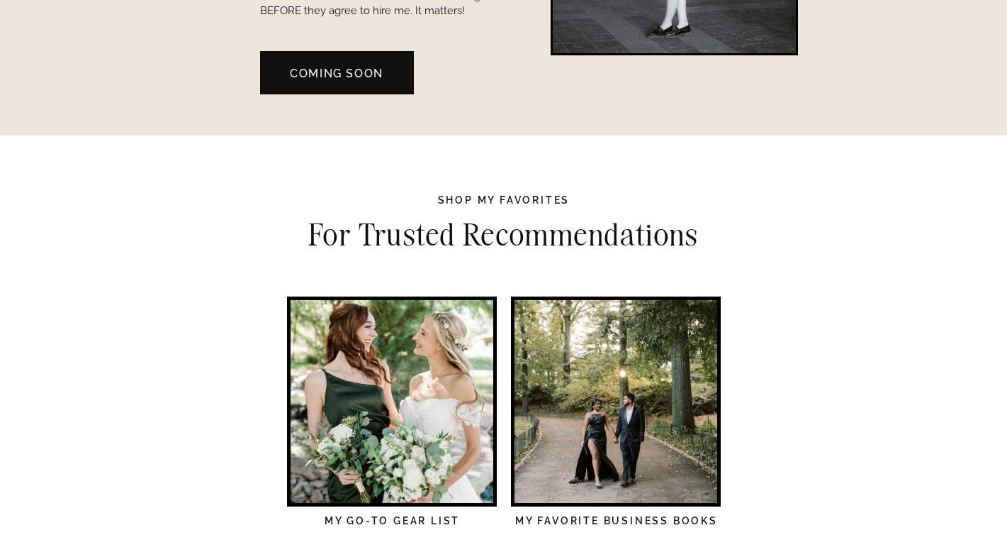
scroll to position [4061, 0]
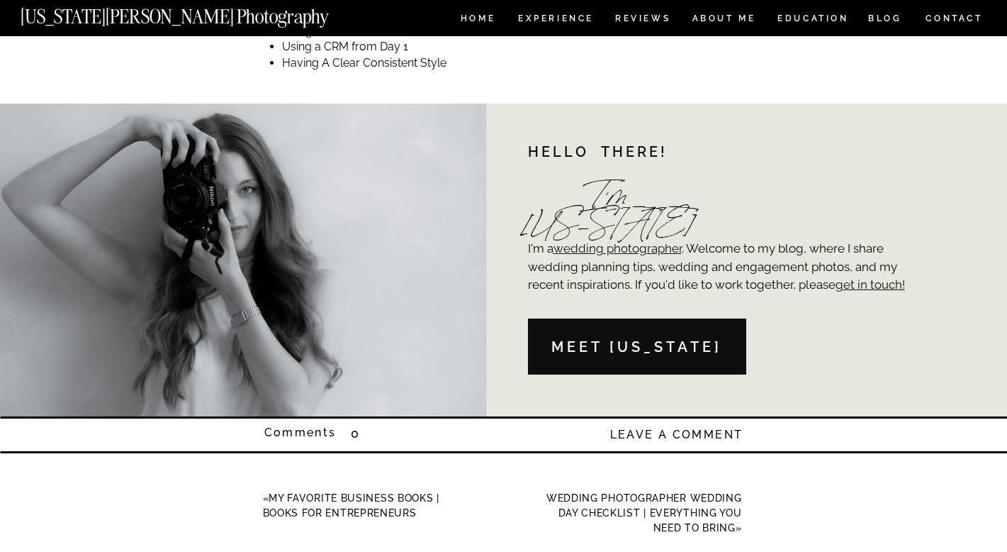
scroll to position [1239, 0]
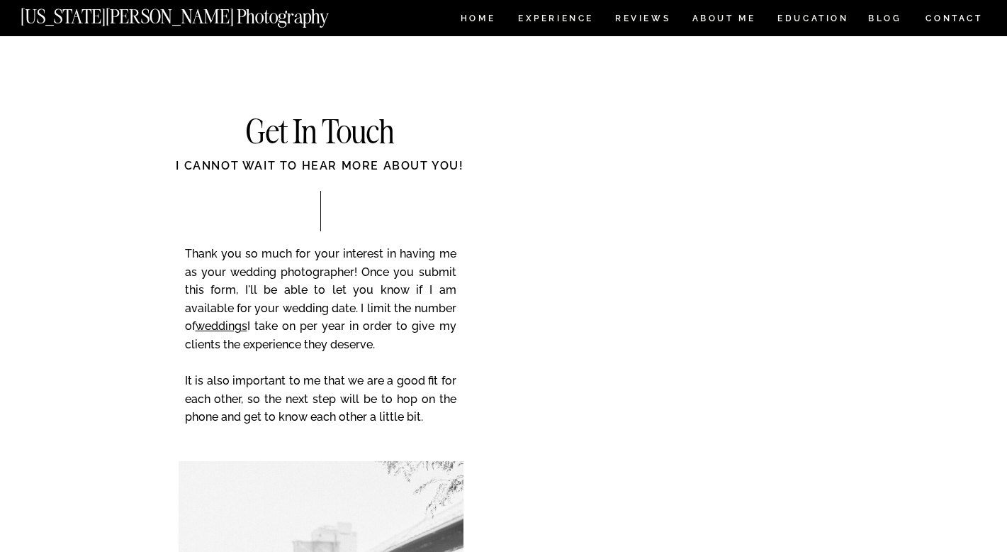
scroll to position [1424, 0]
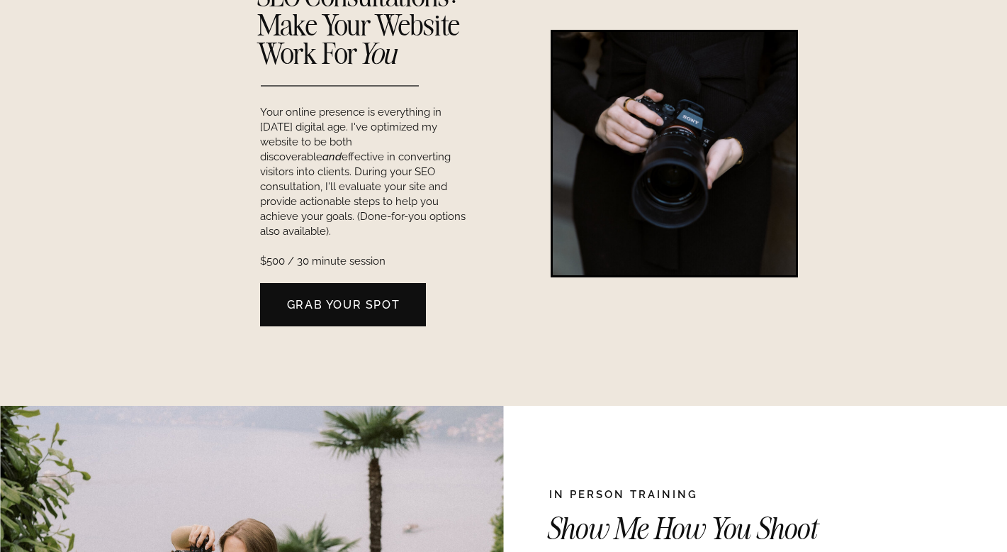
scroll to position [942, 0]
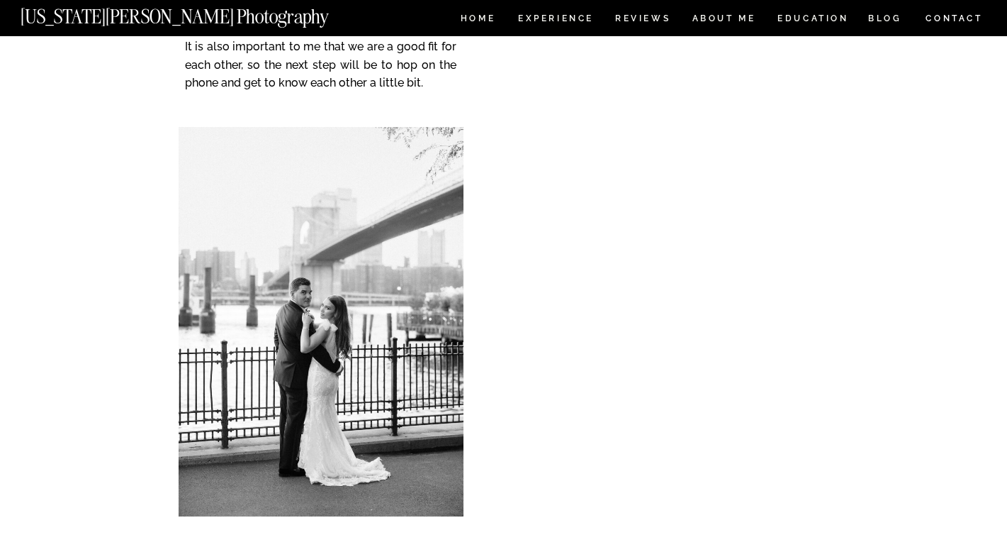
scroll to position [1827, 0]
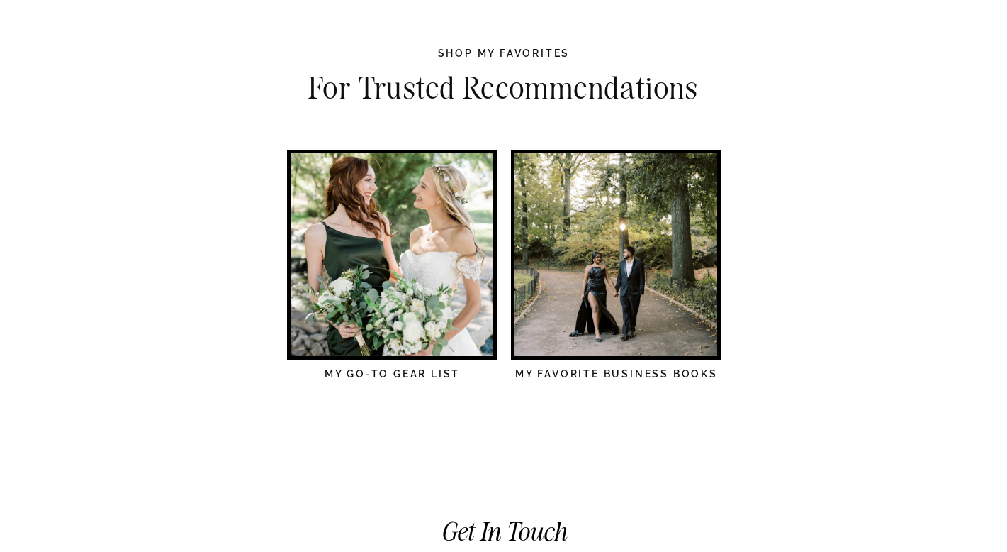
click at [452, 232] on div at bounding box center [392, 254] width 203 height 203
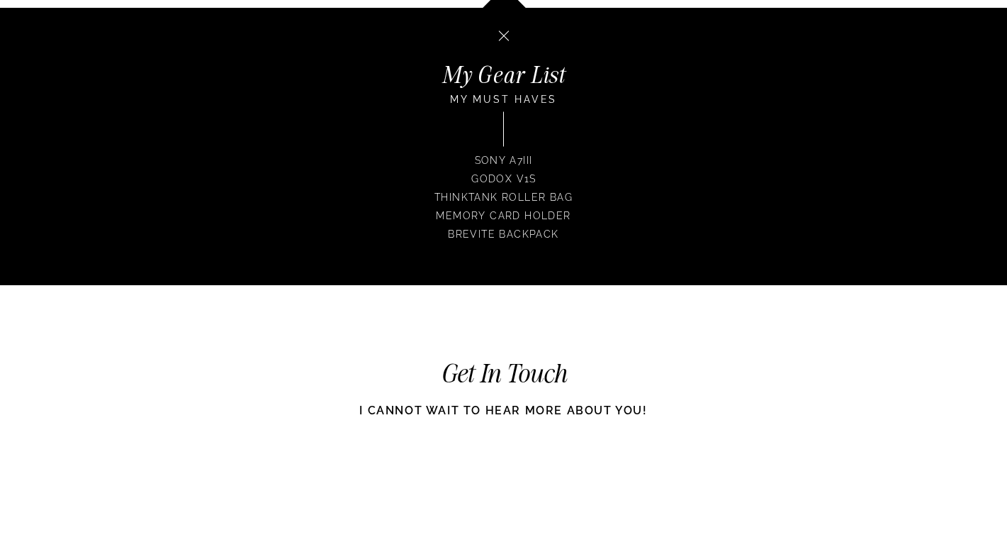
scroll to position [4644, 0]
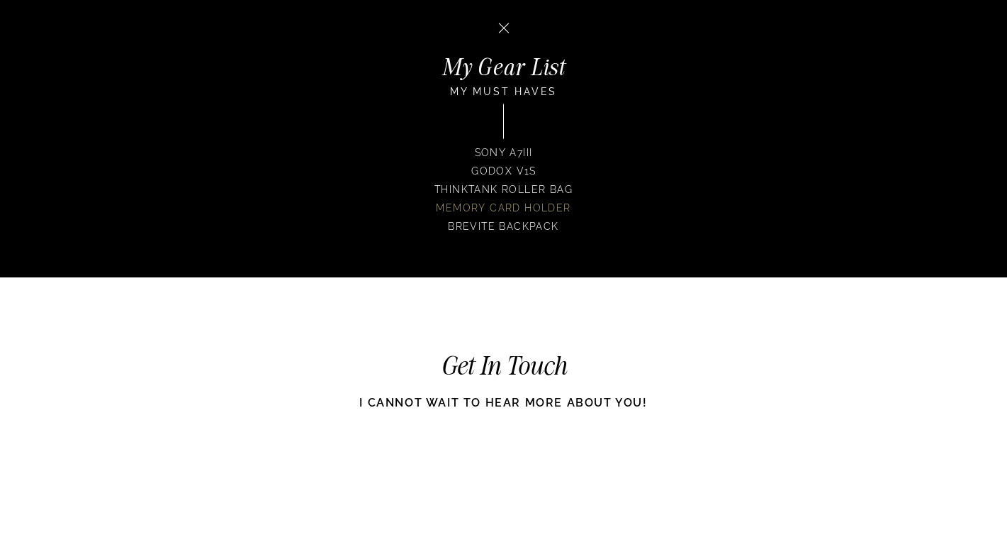
click at [507, 209] on p "Memory Card Holder" at bounding box center [503, 208] width 225 height 15
click at [520, 172] on p "Godox V1S" at bounding box center [504, 171] width 103 height 15
click at [540, 226] on p "Brevite Backpack" at bounding box center [504, 226] width 129 height 15
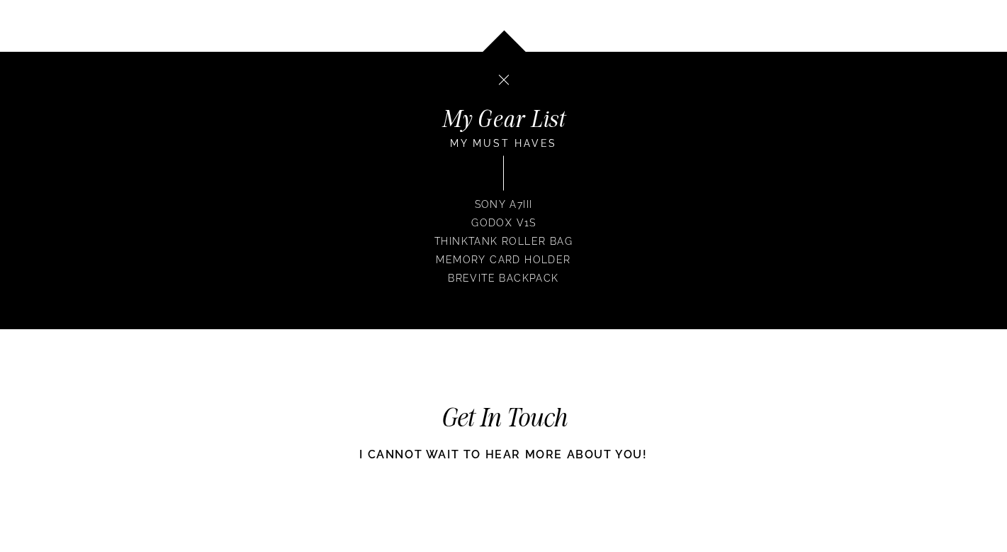
scroll to position [4584, 0]
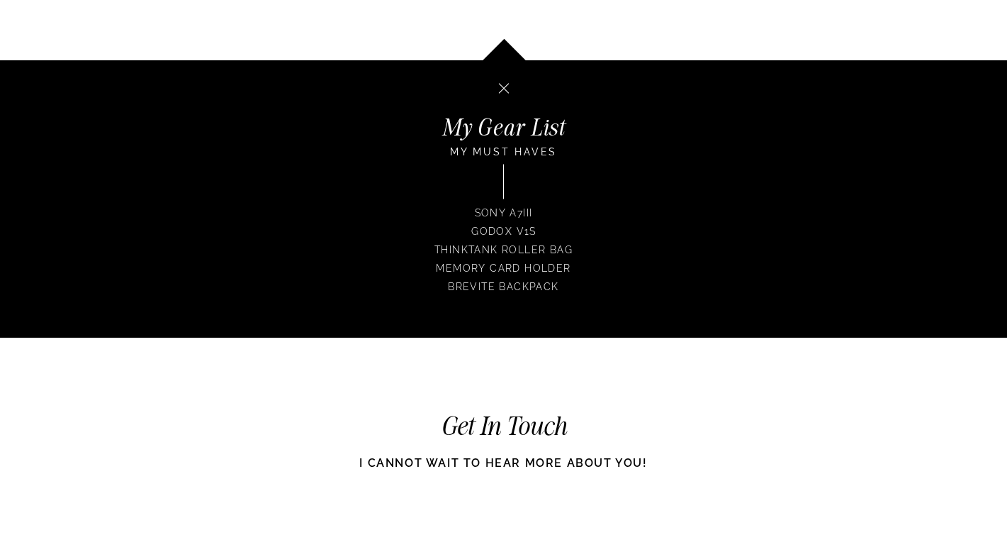
click at [525, 125] on icon at bounding box center [504, 63] width 189 height 192
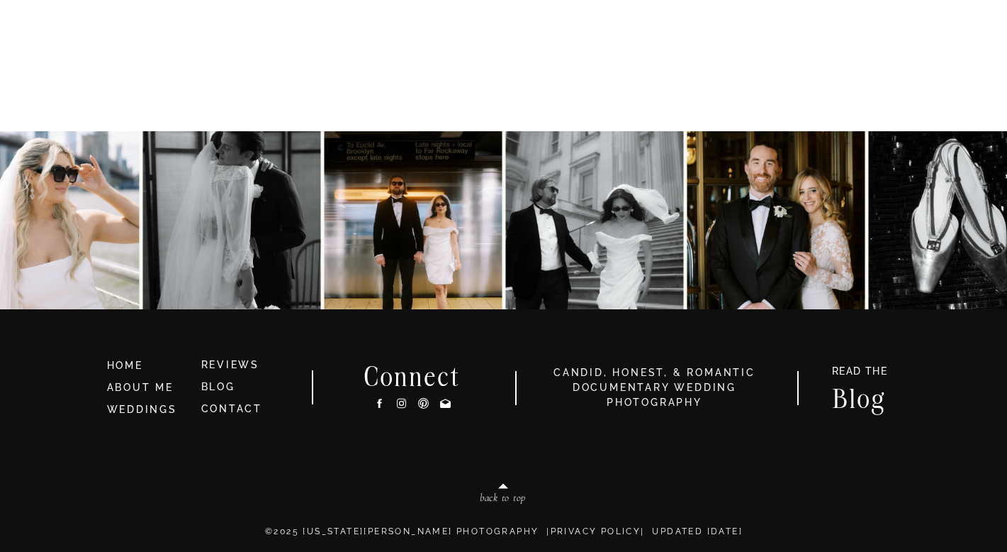
scroll to position [5322, 0]
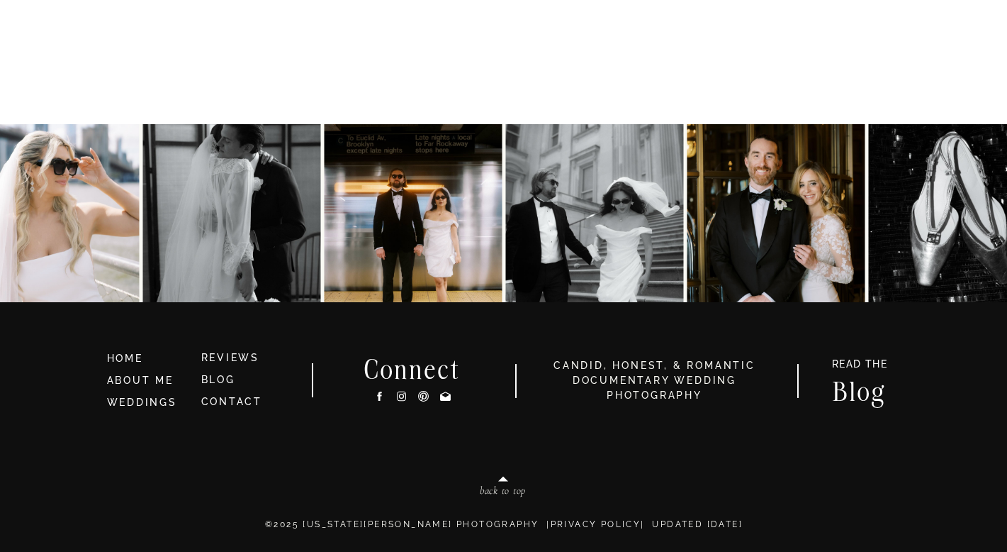
click at [402, 395] on icon at bounding box center [402, 396] width 12 height 15
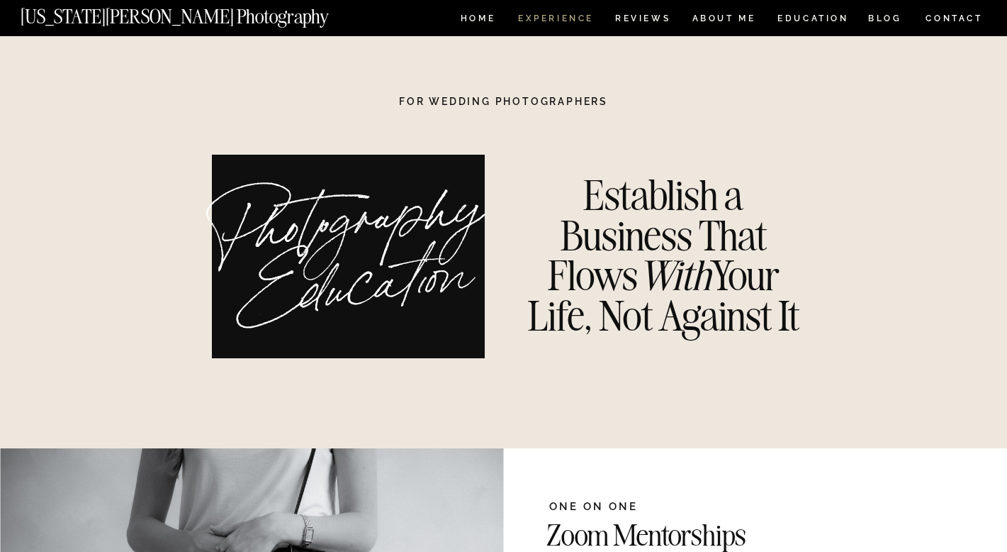
click at [546, 21] on nav "Experience" at bounding box center [555, 20] width 74 height 12
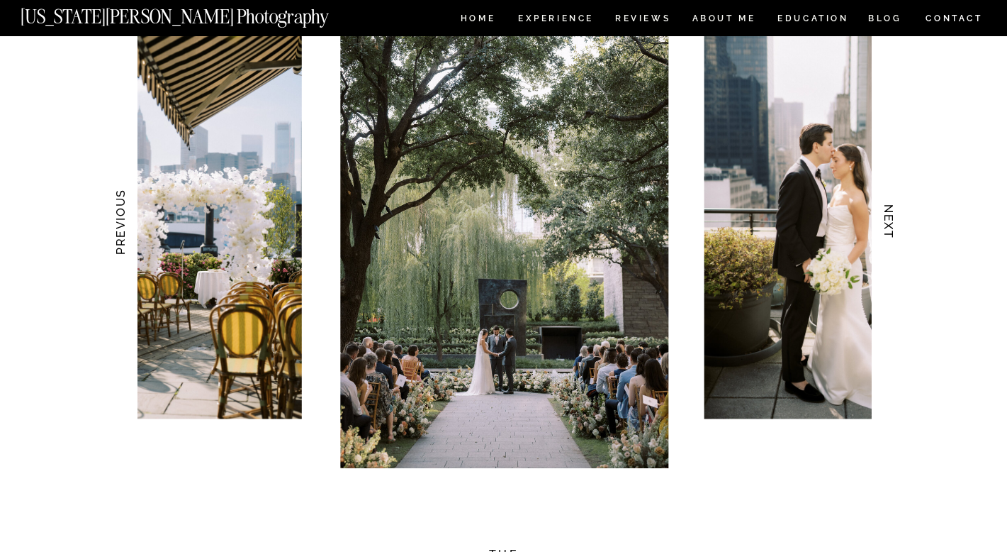
scroll to position [1413, 0]
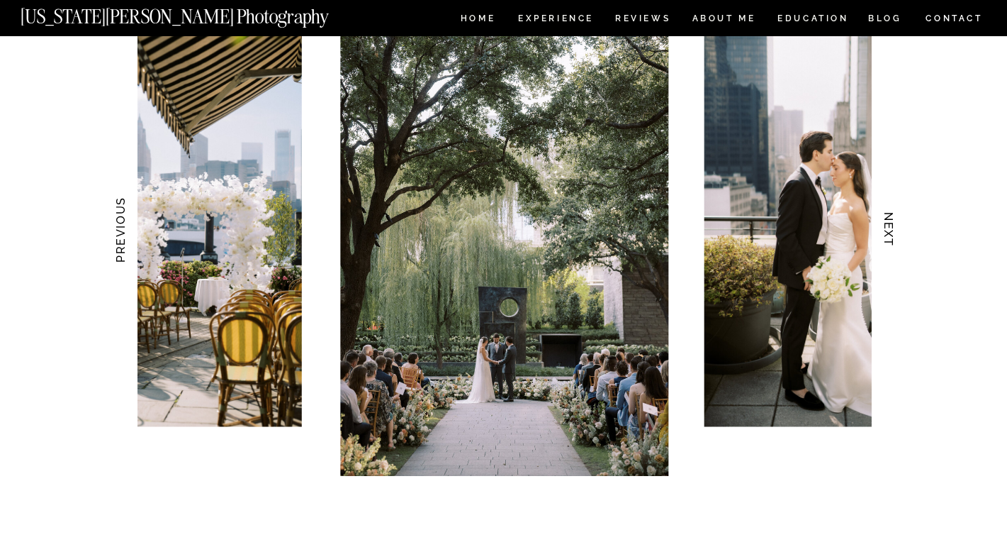
click at [763, 216] on img at bounding box center [836, 230] width 263 height 394
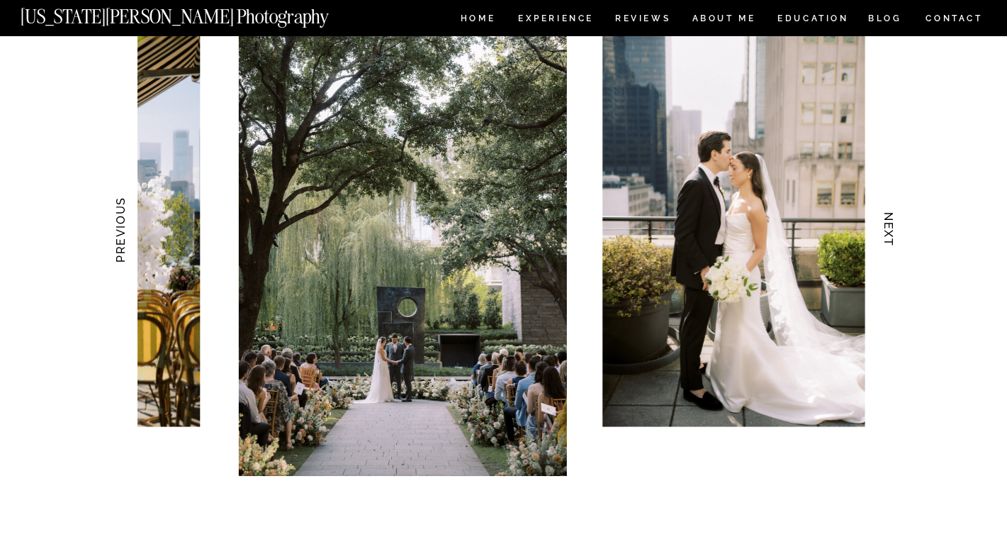
click at [672, 301] on img at bounding box center [734, 230] width 263 height 394
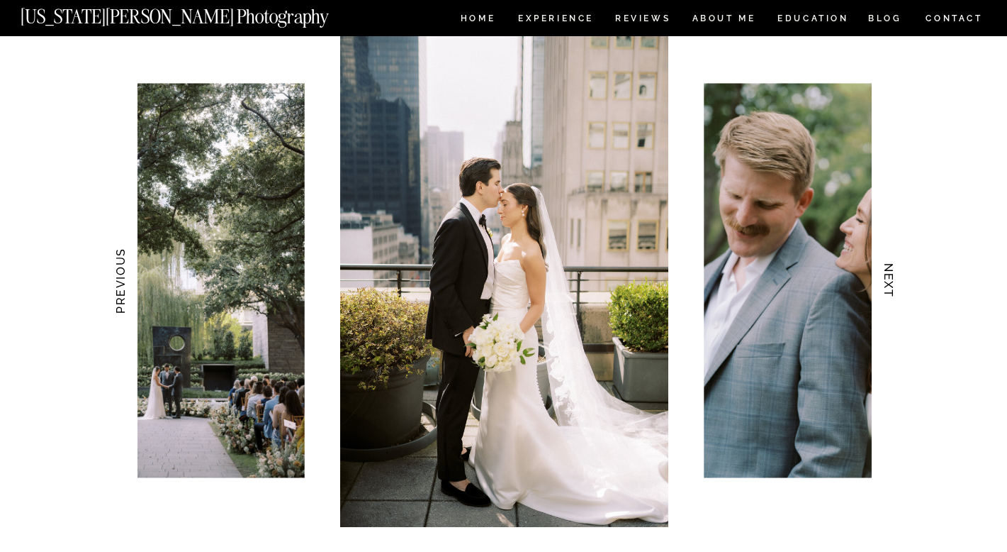
scroll to position [1353, 0]
